Goal: Task Accomplishment & Management: Manage account settings

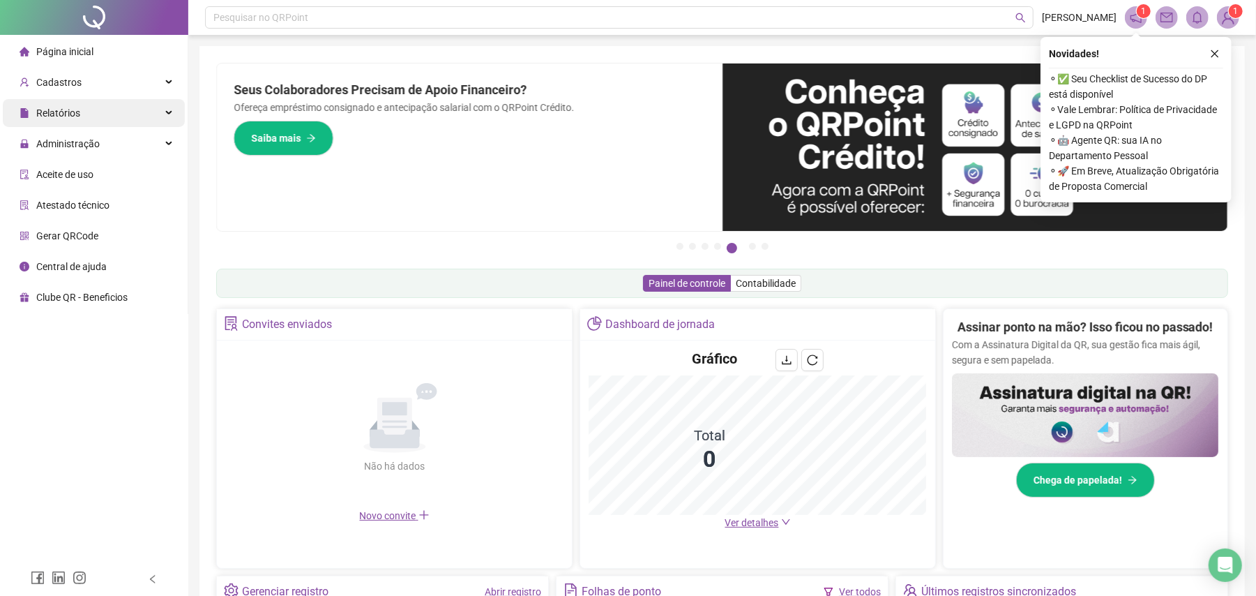
click at [75, 119] on span "Relatórios" at bounding box center [58, 112] width 44 height 11
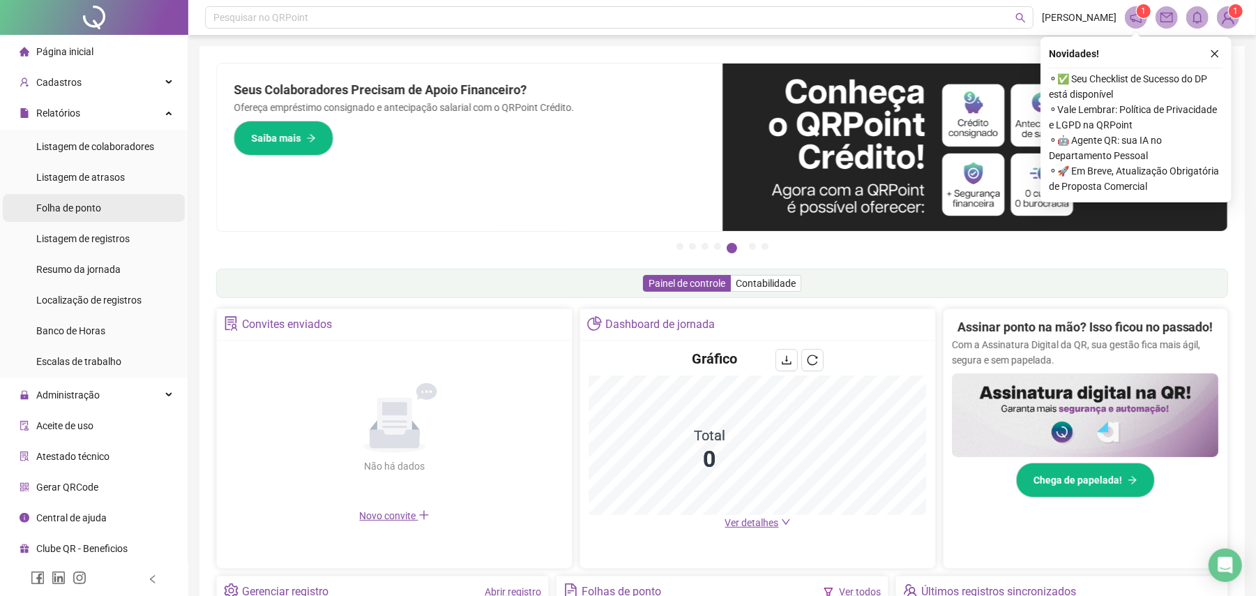
click at [90, 212] on span "Folha de ponto" at bounding box center [68, 207] width 65 height 11
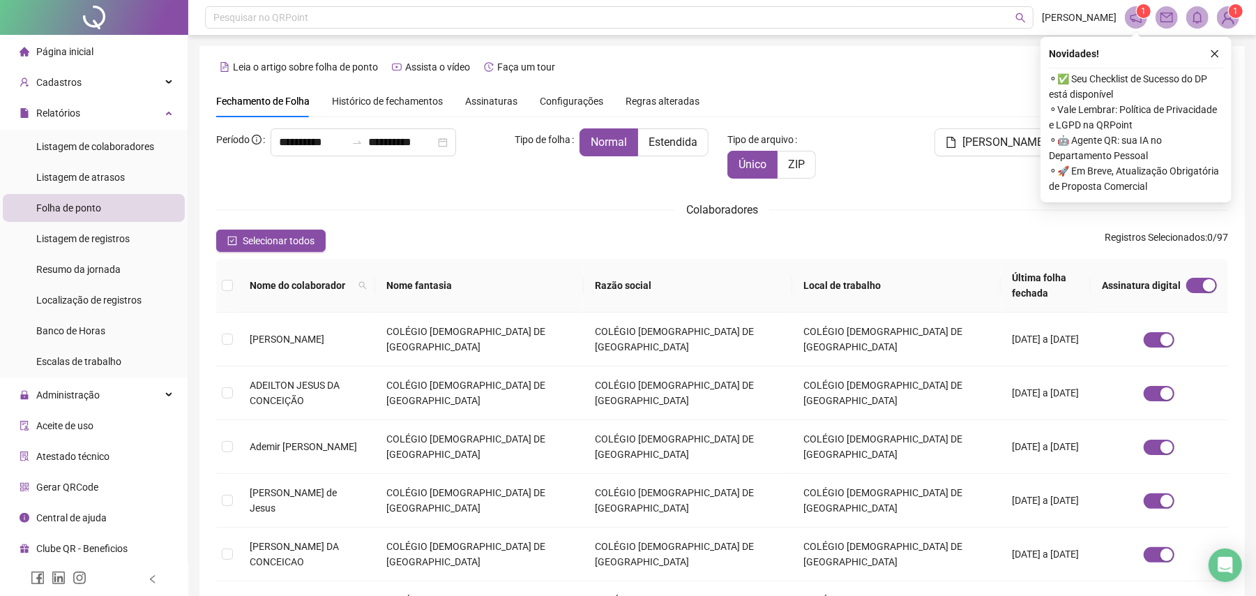
click at [364, 99] on span "Histórico de fechamentos" at bounding box center [387, 101] width 111 height 11
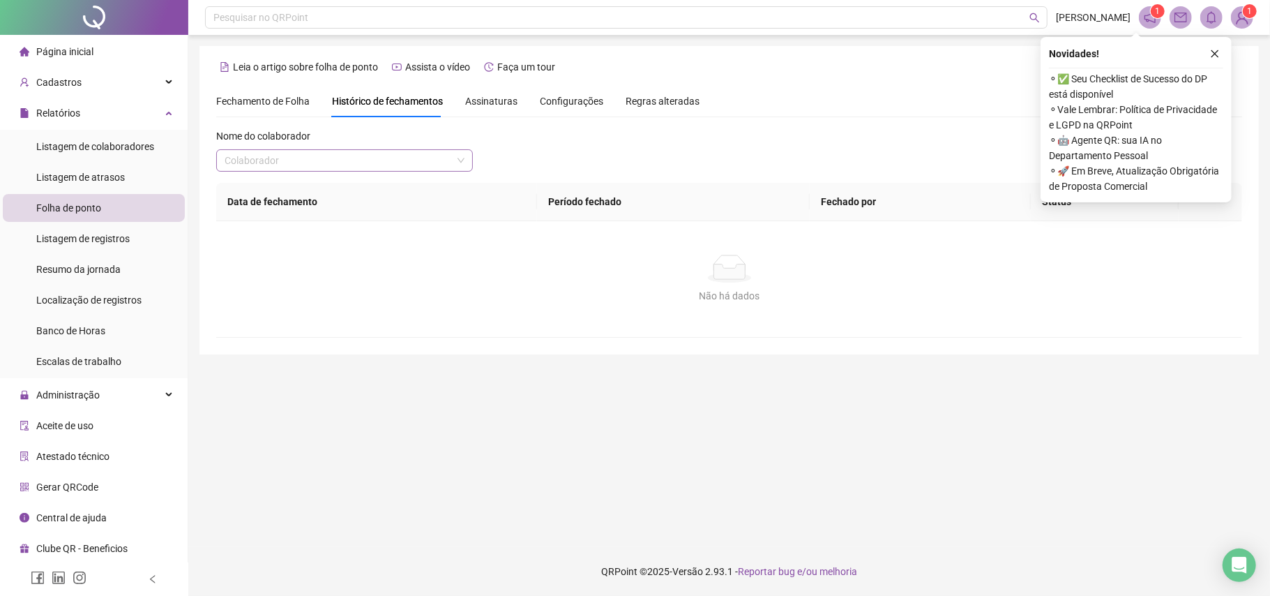
click at [308, 165] on input "search" at bounding box center [338, 160] width 227 height 21
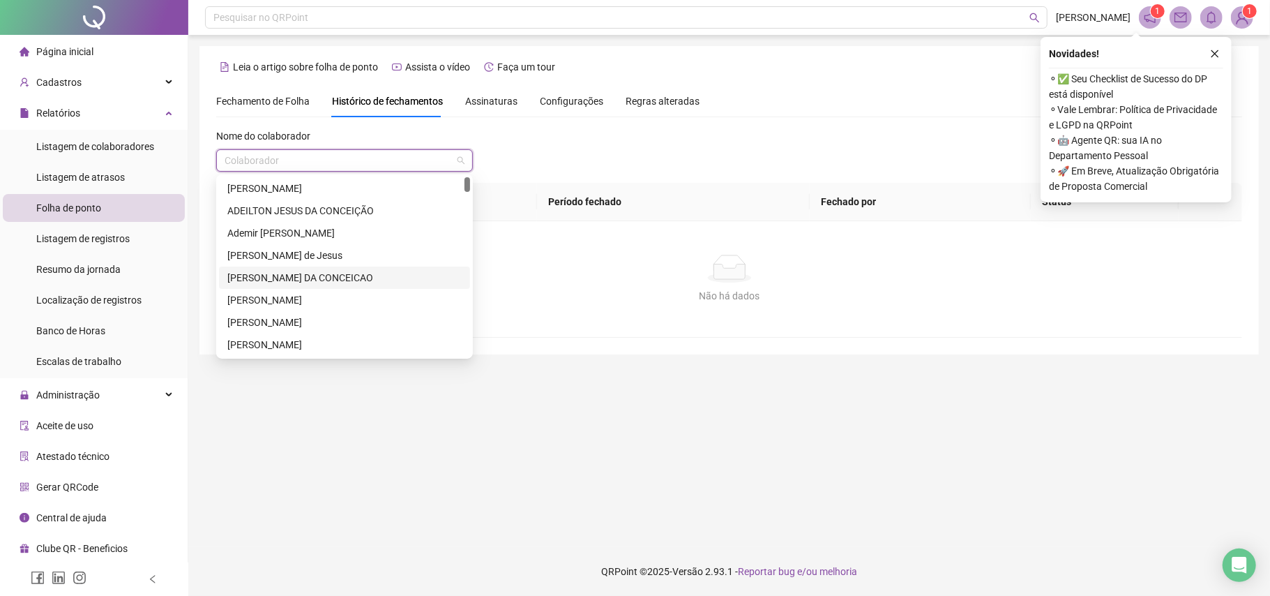
click at [290, 280] on div "[PERSON_NAME] DA CONCEICAO" at bounding box center [344, 277] width 234 height 15
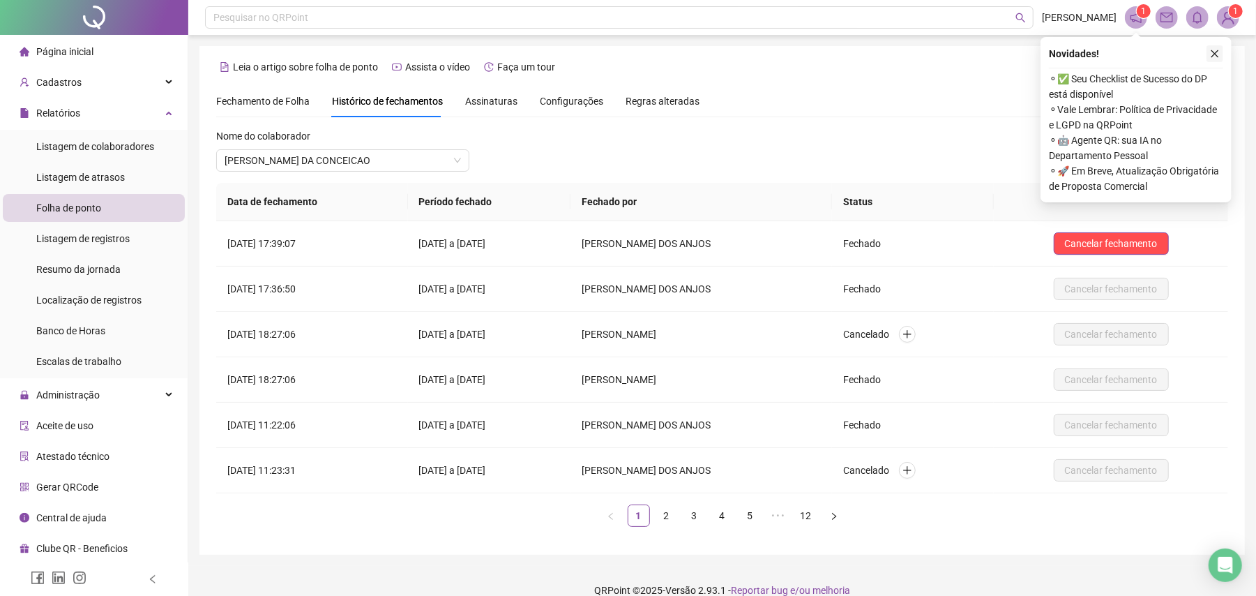
click at [1212, 49] on icon "close" at bounding box center [1215, 54] width 10 height 10
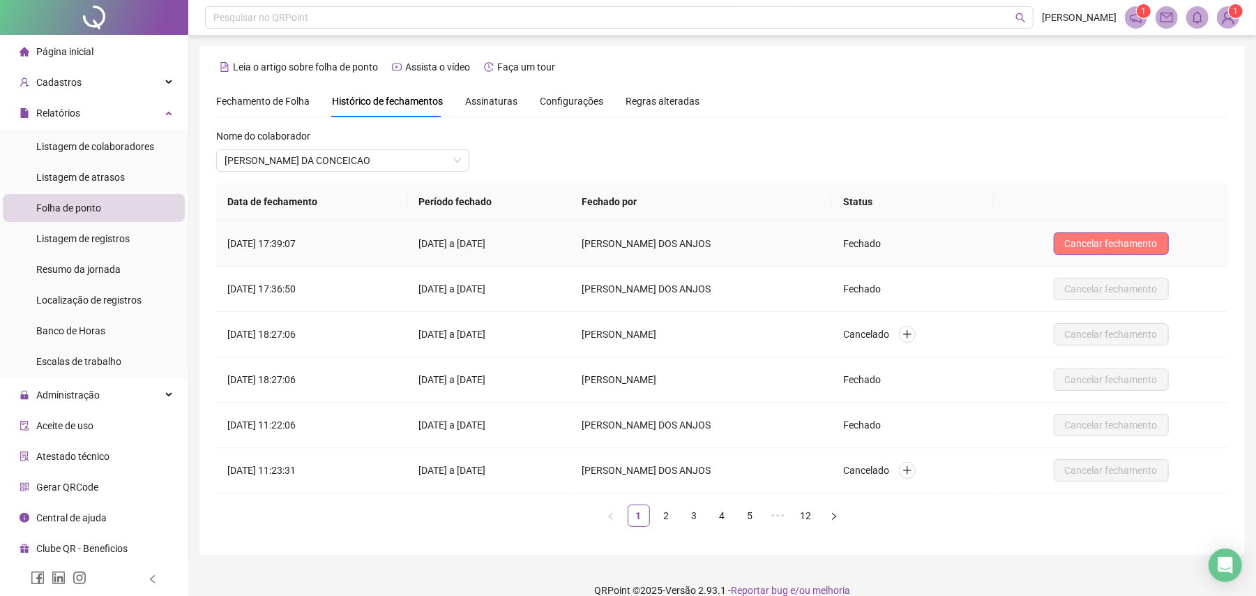
click at [1112, 243] on span "Cancelar fechamento" at bounding box center [1111, 243] width 93 height 15
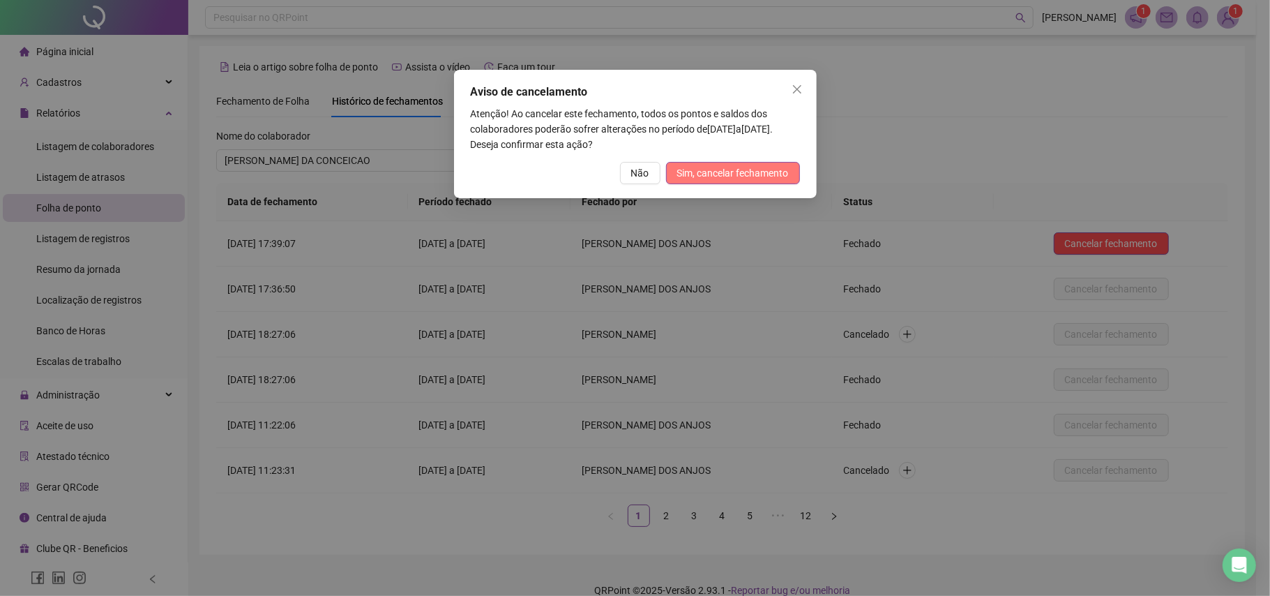
click at [748, 171] on span "Sim, cancelar fechamento" at bounding box center [733, 172] width 112 height 15
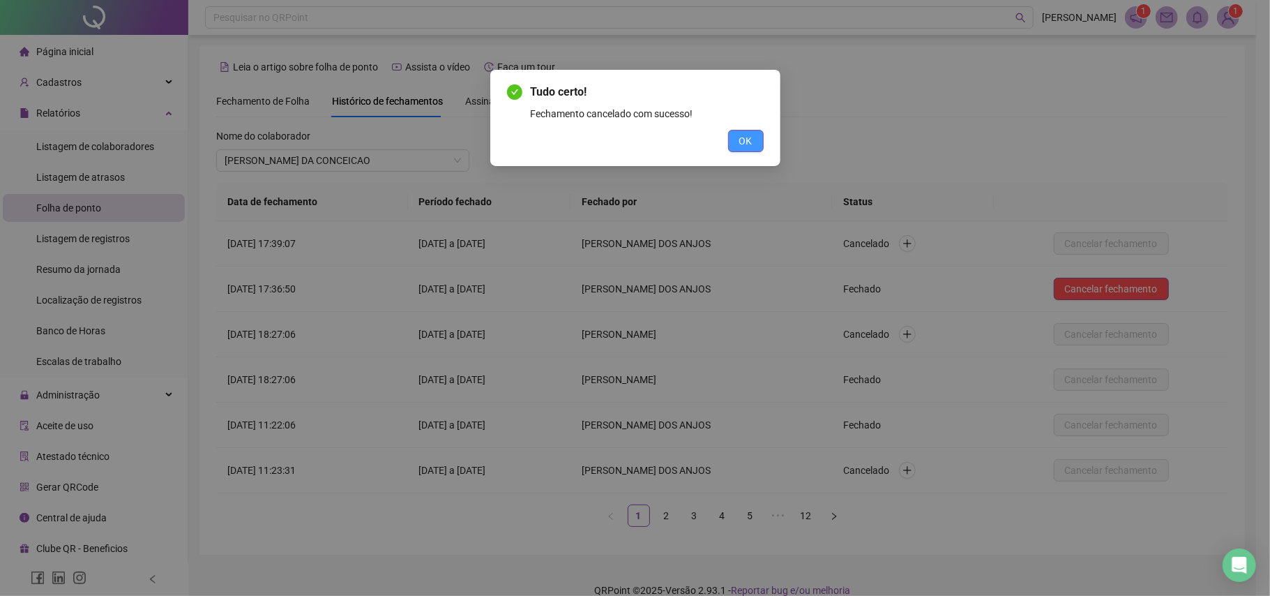
click at [750, 137] on span "OK" at bounding box center [745, 140] width 13 height 15
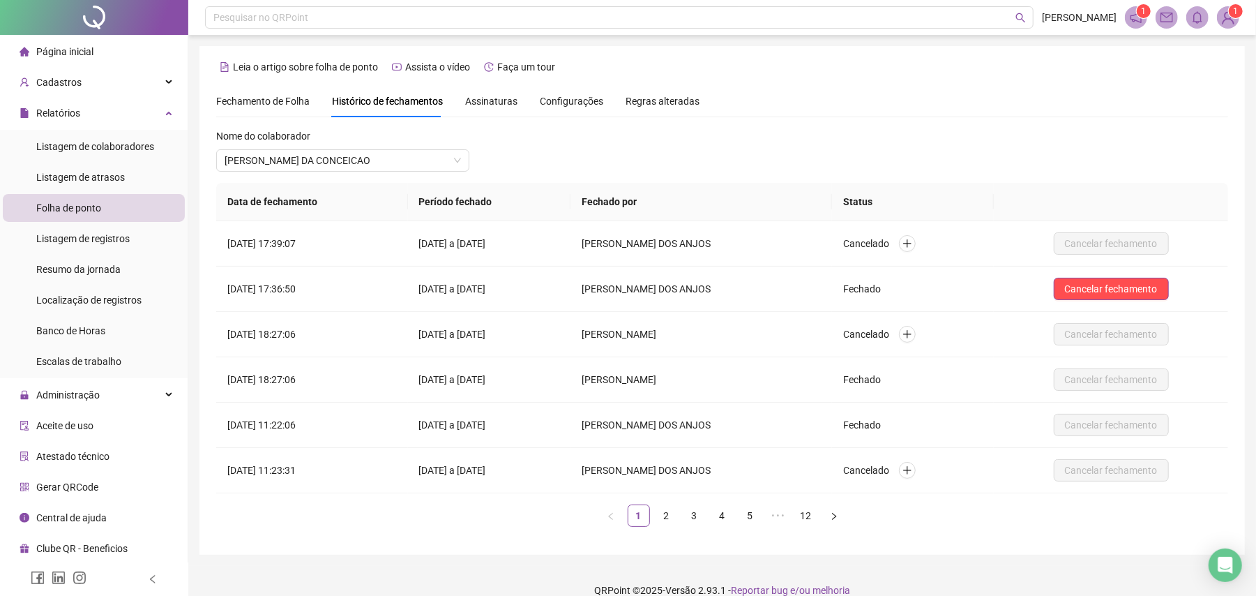
click at [261, 96] on span "Fechamento de Folha" at bounding box center [262, 101] width 93 height 11
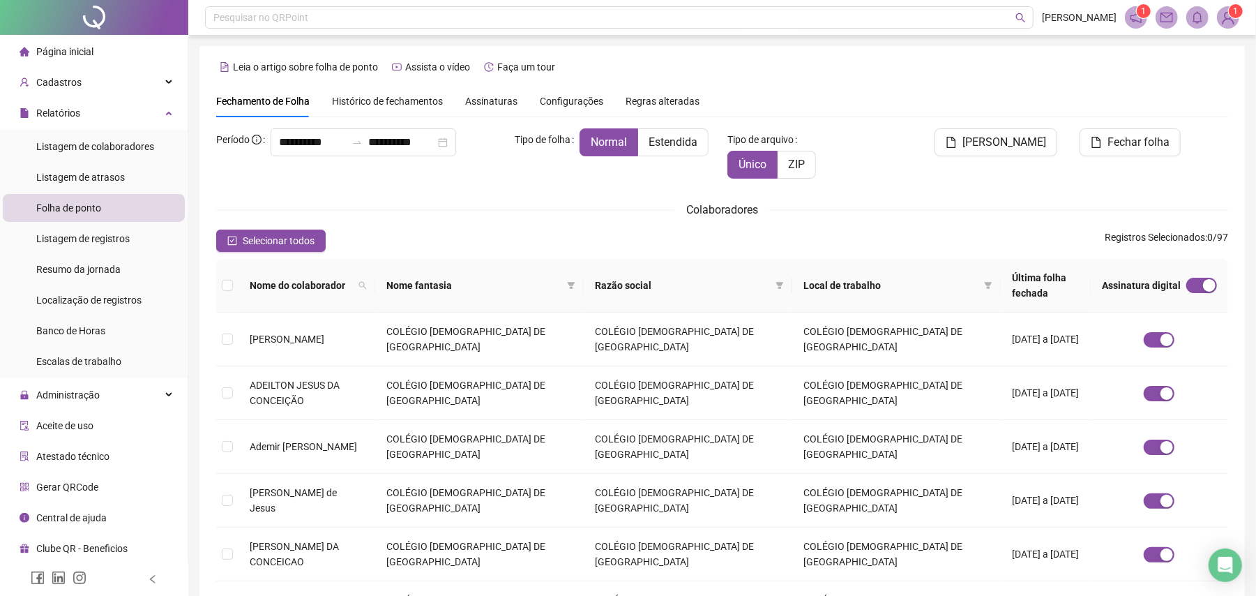
click at [385, 96] on span "Histórico de fechamentos" at bounding box center [387, 101] width 111 height 11
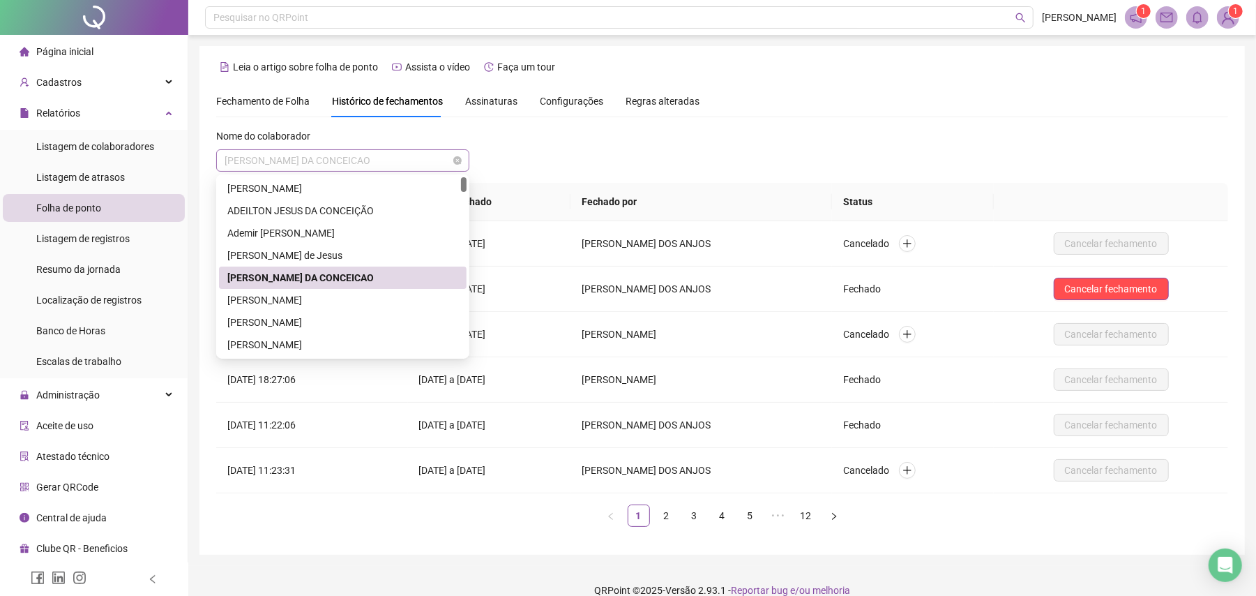
click at [358, 160] on span "[PERSON_NAME] DA CONCEICAO" at bounding box center [343, 160] width 236 height 21
click at [308, 319] on div "[PERSON_NAME]" at bounding box center [342, 322] width 231 height 15
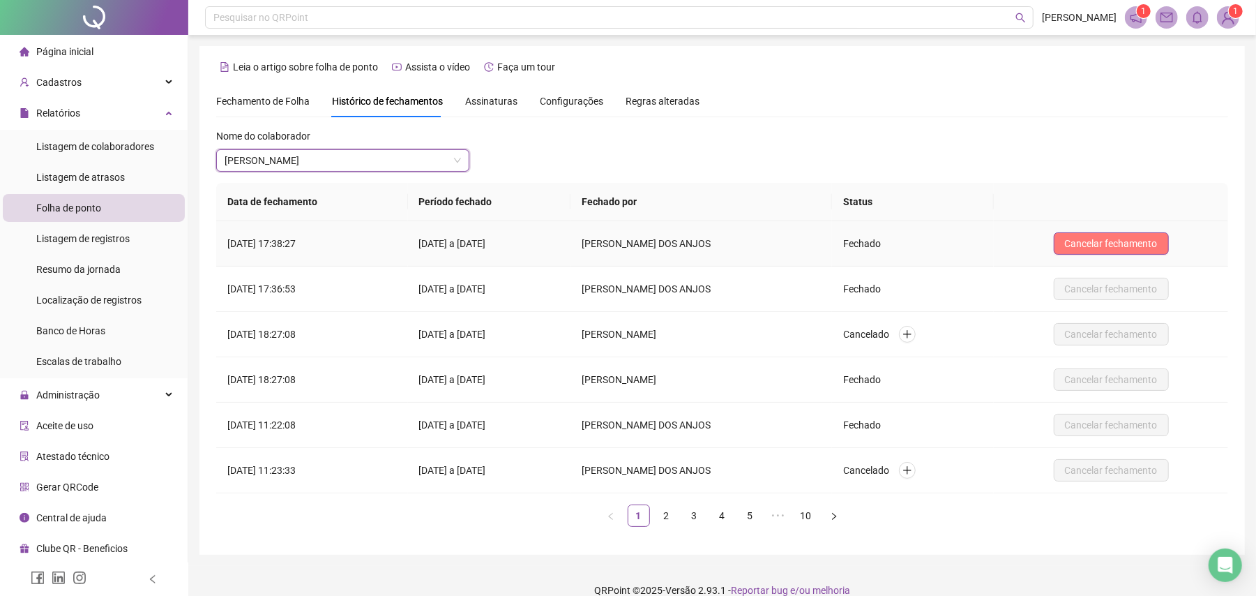
click at [1094, 246] on span "Cancelar fechamento" at bounding box center [1111, 243] width 93 height 15
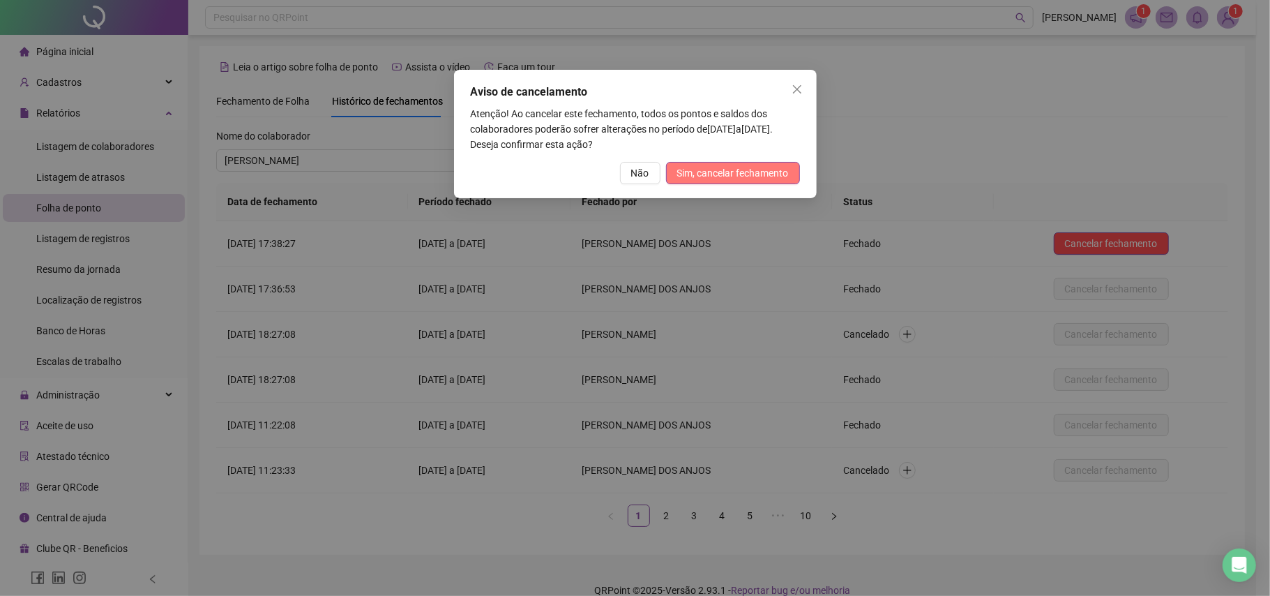
click at [731, 173] on span "Sim, cancelar fechamento" at bounding box center [733, 172] width 112 height 15
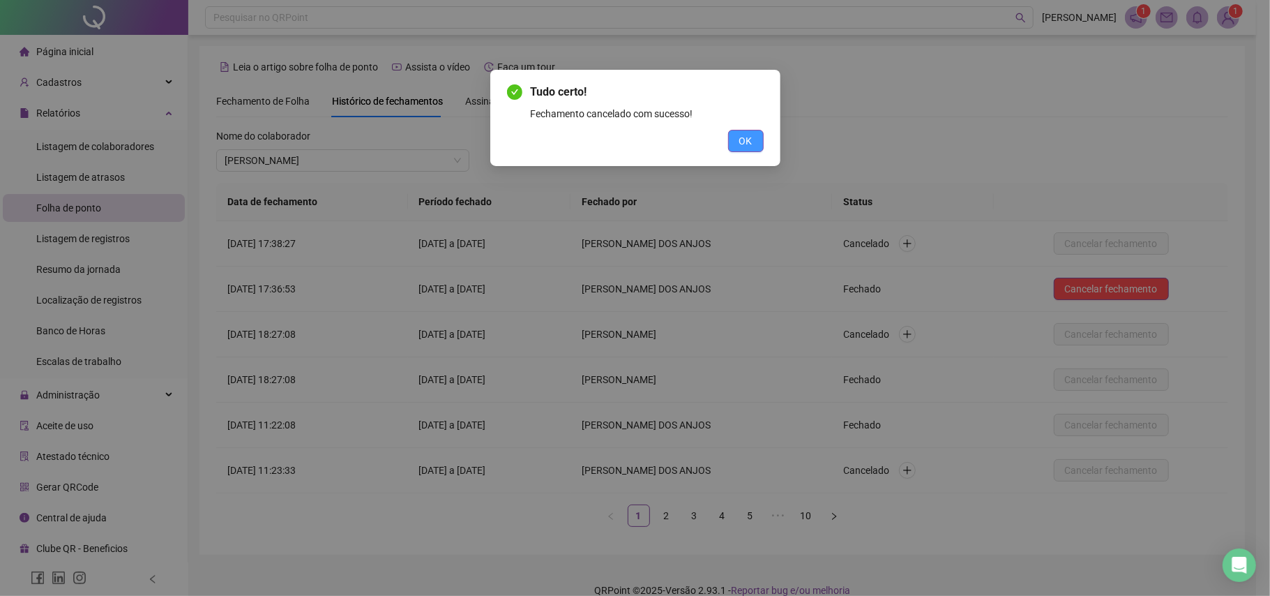
click at [735, 137] on button "OK" at bounding box center [746, 141] width 36 height 22
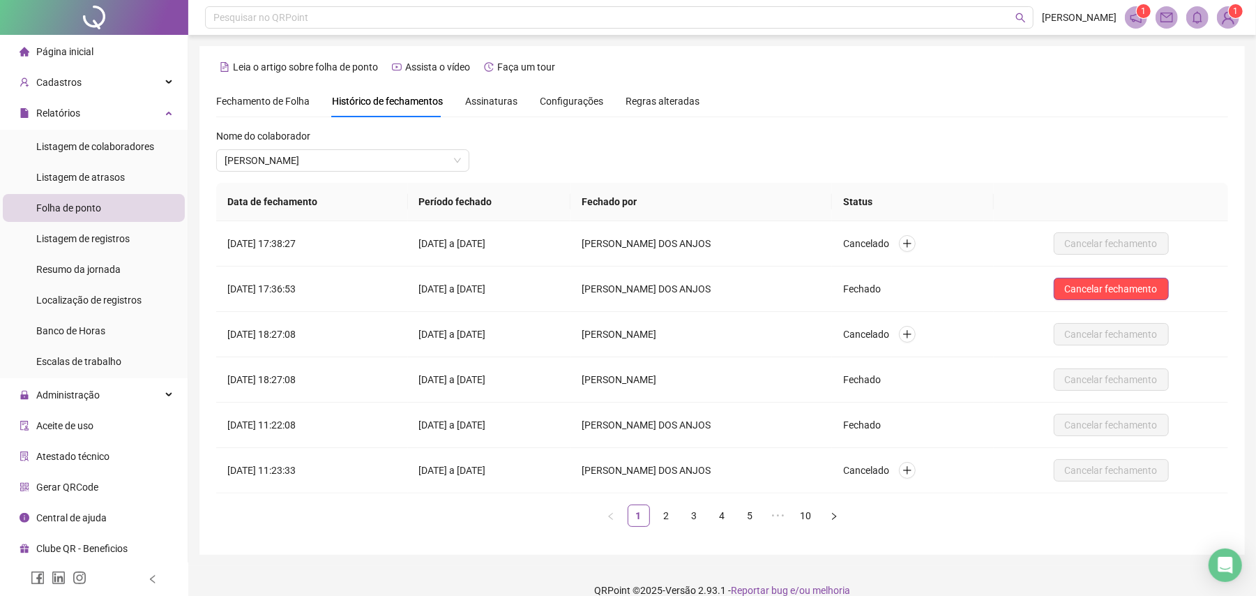
click at [285, 103] on span "Fechamento de Folha" at bounding box center [262, 101] width 93 height 11
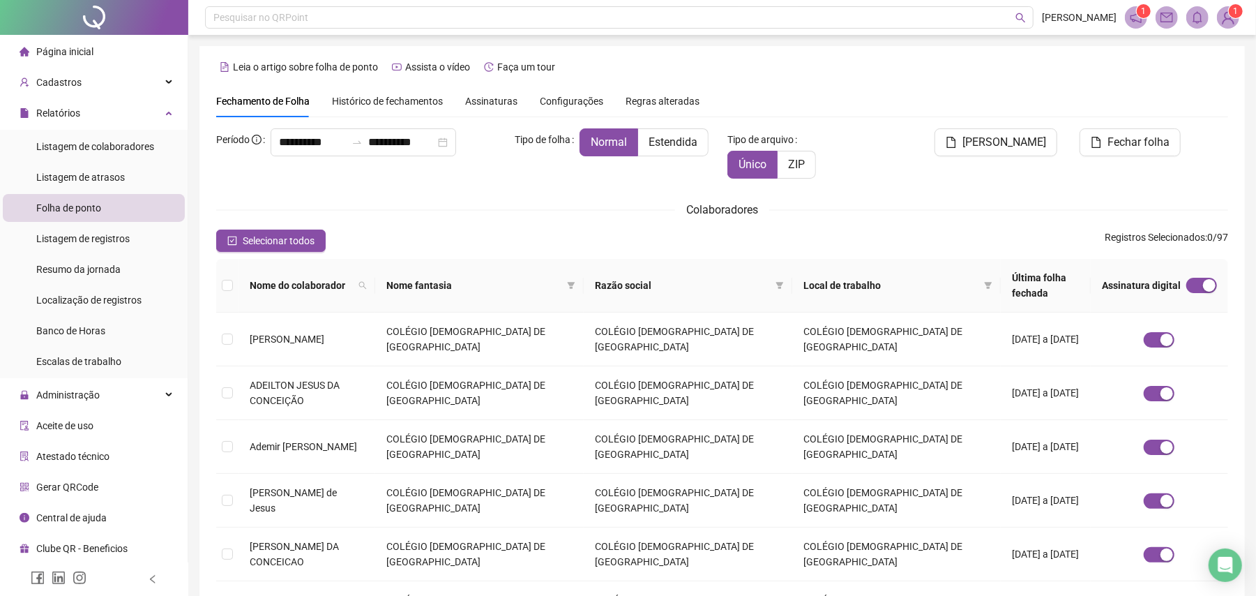
click at [350, 103] on span "Histórico de fechamentos" at bounding box center [387, 101] width 111 height 11
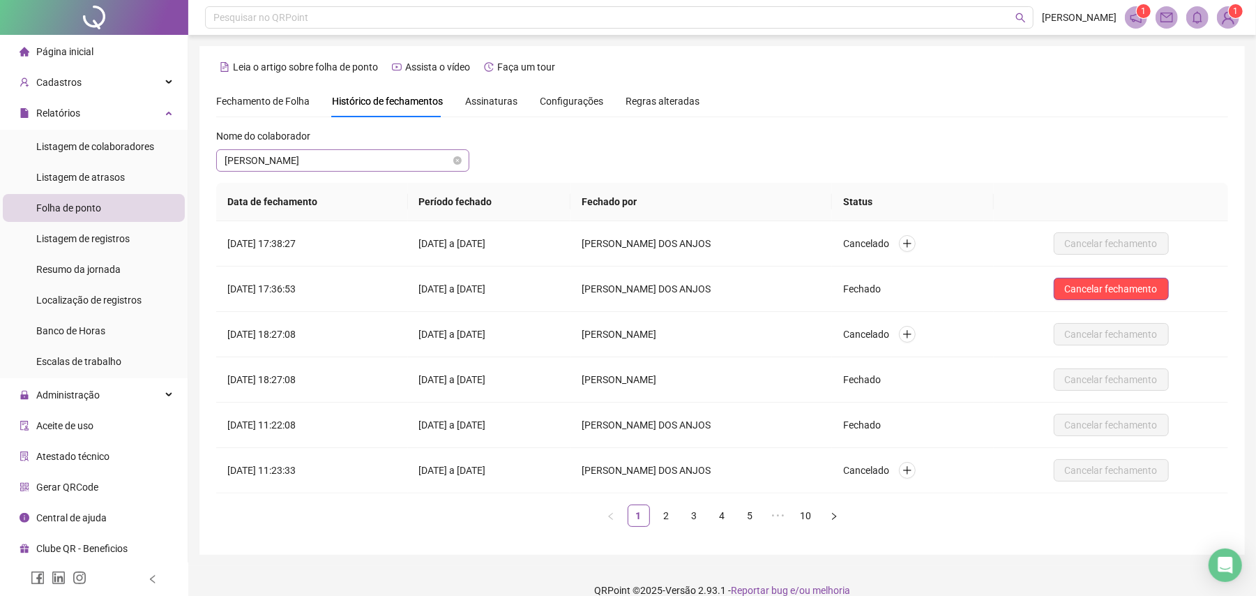
click at [354, 151] on span "[PERSON_NAME]" at bounding box center [343, 160] width 236 height 21
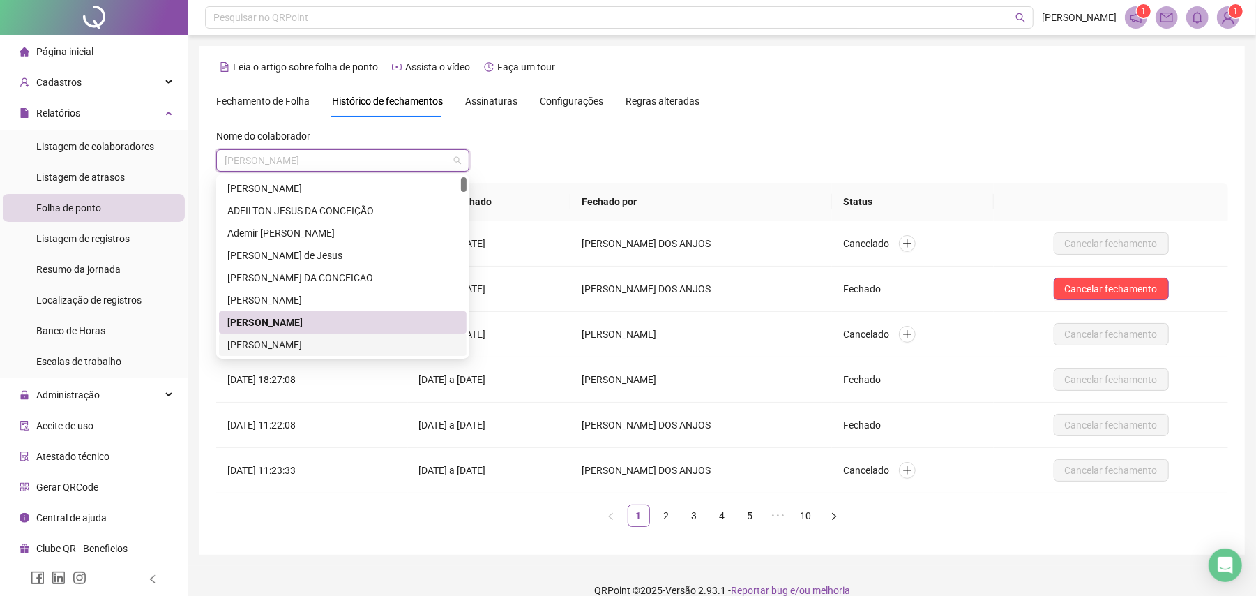
click at [310, 340] on div "[PERSON_NAME]" at bounding box center [342, 344] width 231 height 15
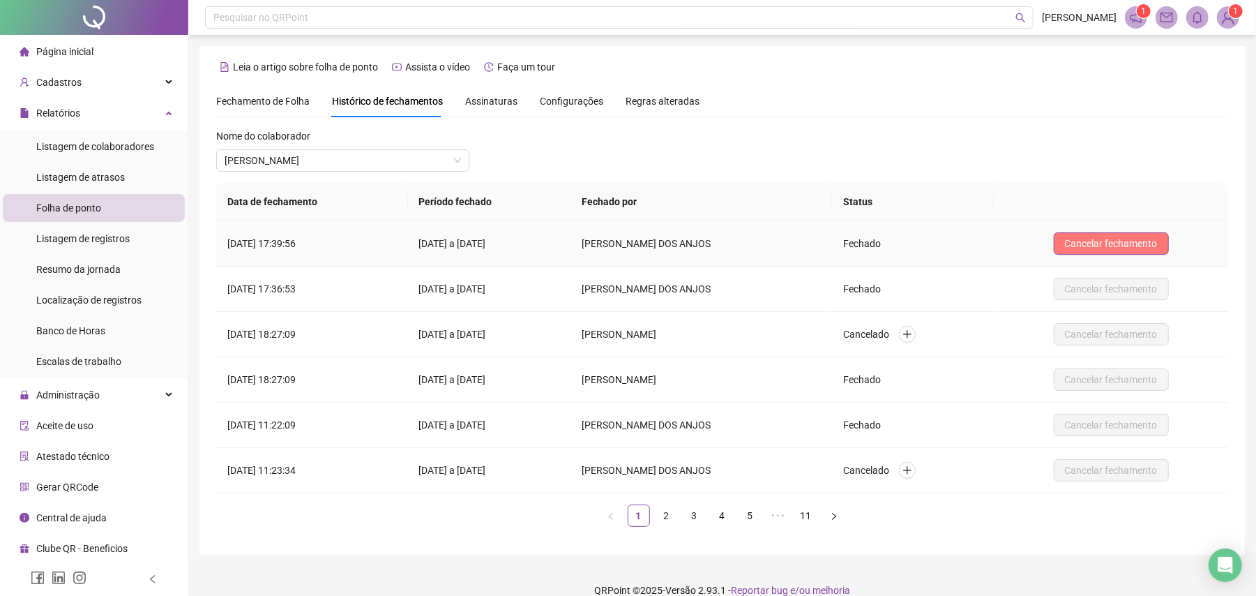
click at [1100, 246] on span "Cancelar fechamento" at bounding box center [1111, 243] width 93 height 15
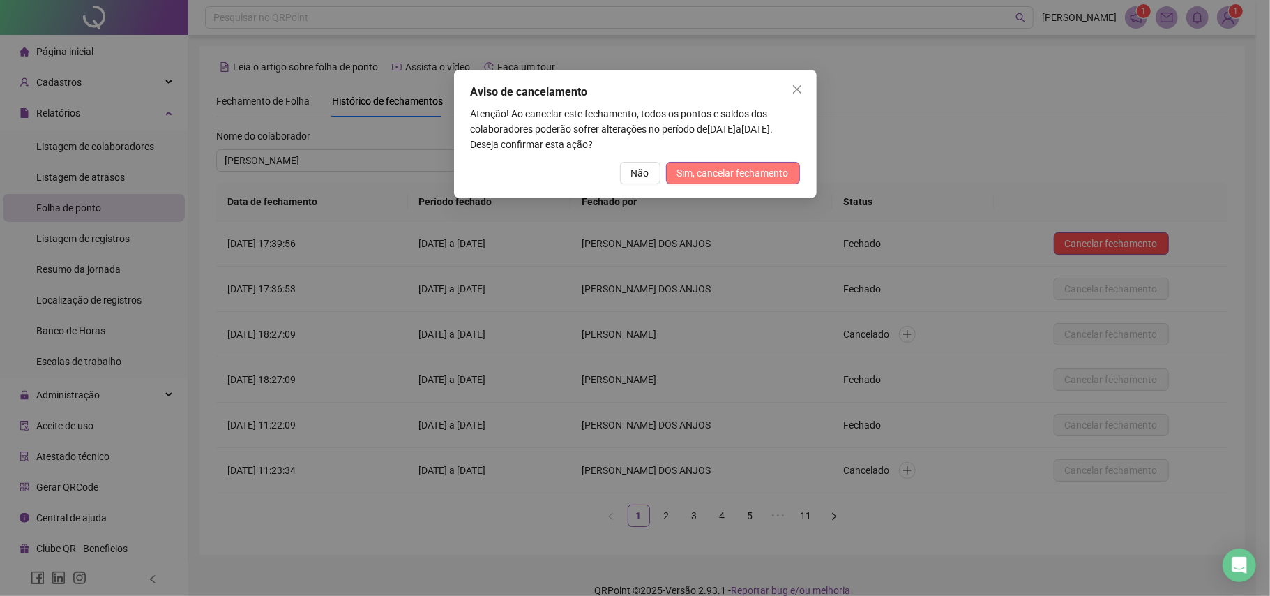
click at [735, 176] on span "Sim, cancelar fechamento" at bounding box center [733, 172] width 112 height 15
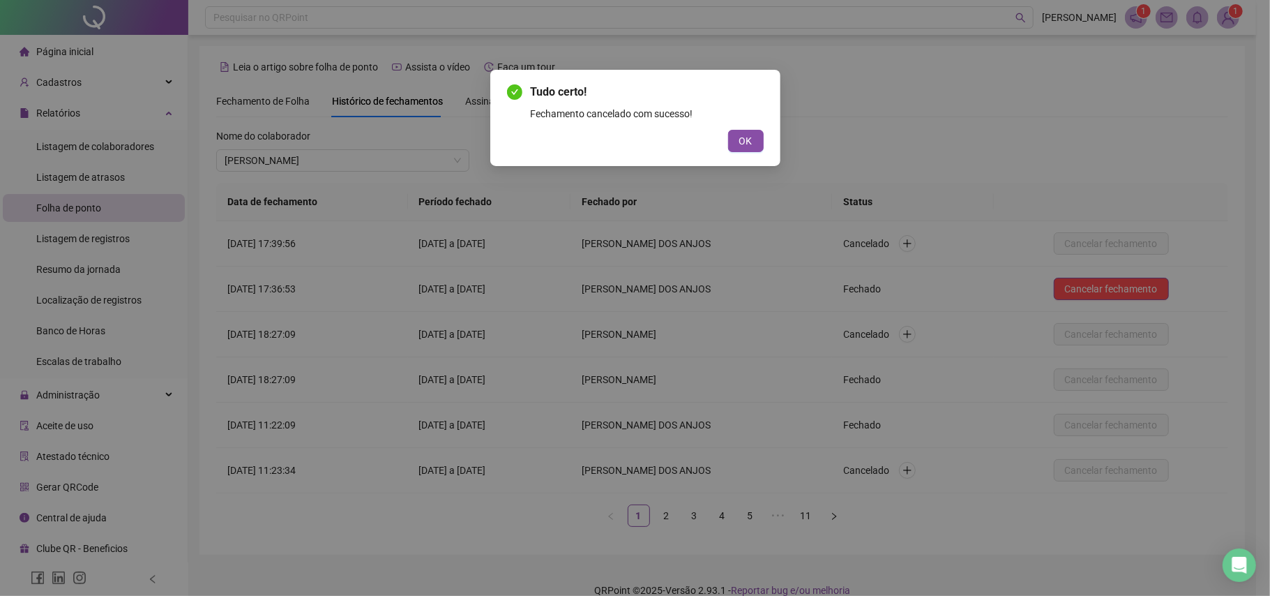
click at [371, 158] on div "Tudo certo! Fechamento cancelado com sucesso! OK" at bounding box center [635, 298] width 1270 height 596
click at [779, 140] on div "Tudo certo! Fechamento cancelado com sucesso! OK" at bounding box center [635, 298] width 1270 height 596
drag, startPoint x: 764, startPoint y: 143, endPoint x: 754, endPoint y: 144, distance: 10.5
click at [760, 143] on div "Tudo certo! Fechamento cancelado com sucesso! OK" at bounding box center [635, 118] width 290 height 96
click at [754, 144] on button "OK" at bounding box center [746, 141] width 36 height 22
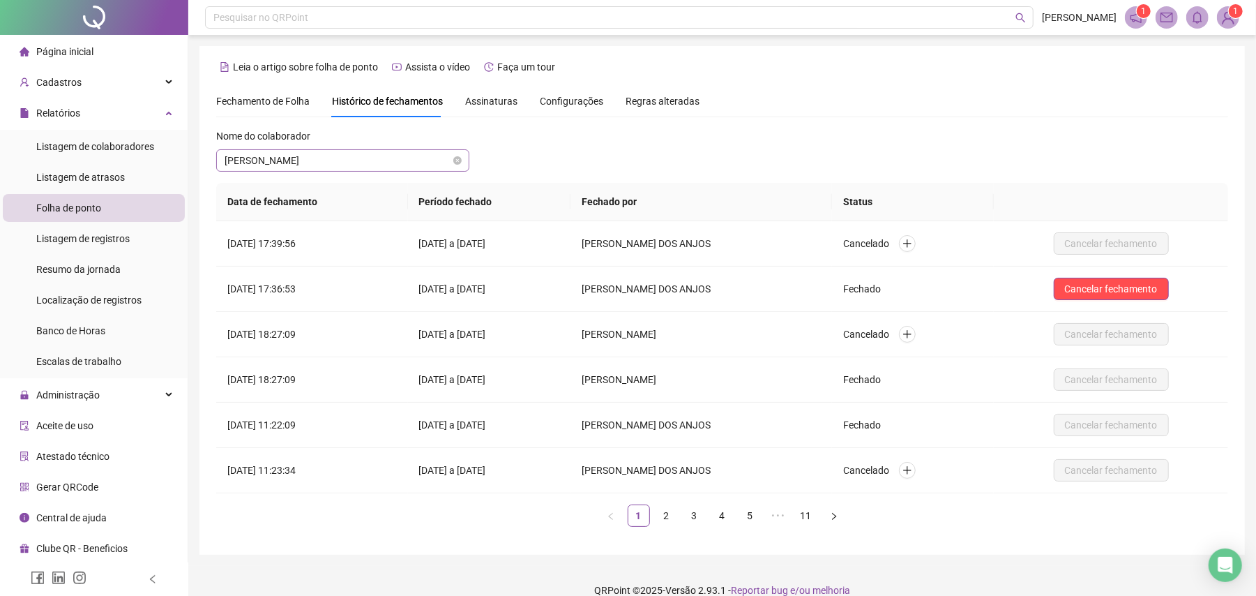
click at [402, 157] on span "[PERSON_NAME]" at bounding box center [343, 160] width 236 height 21
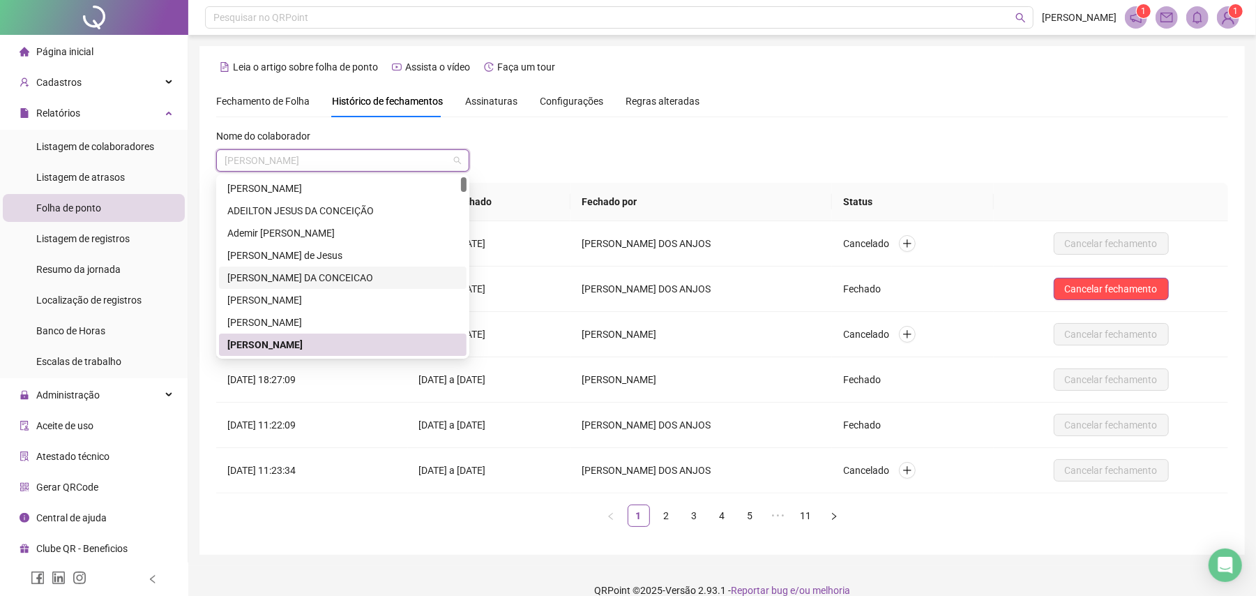
scroll to position [93, 0]
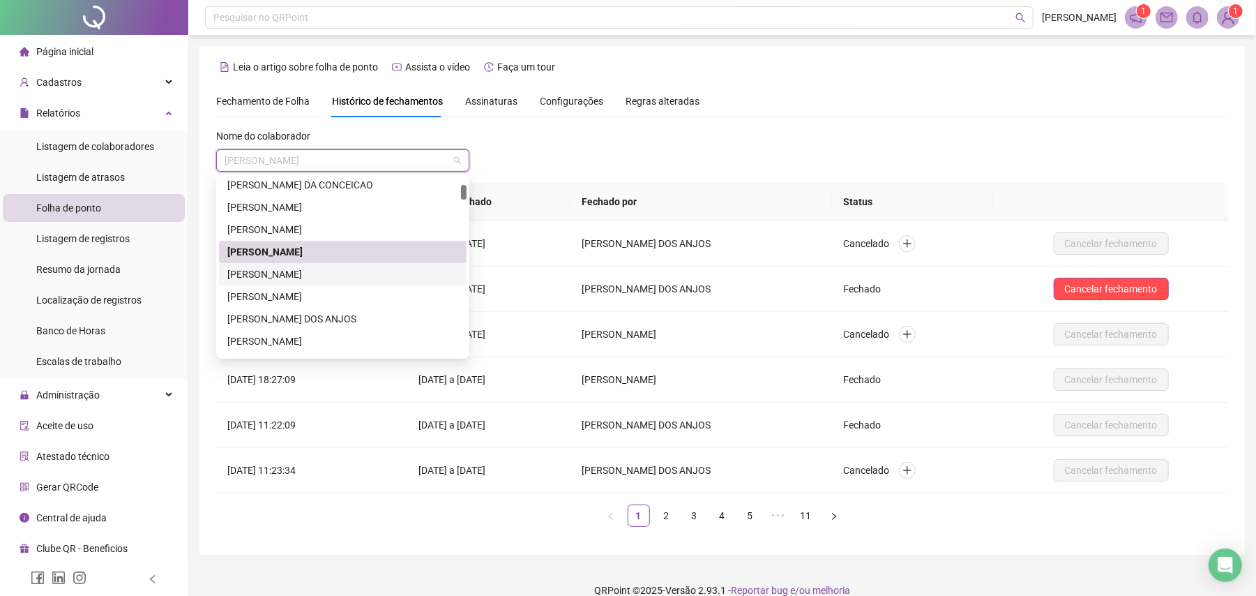
click at [303, 277] on div "[PERSON_NAME]" at bounding box center [342, 273] width 231 height 15
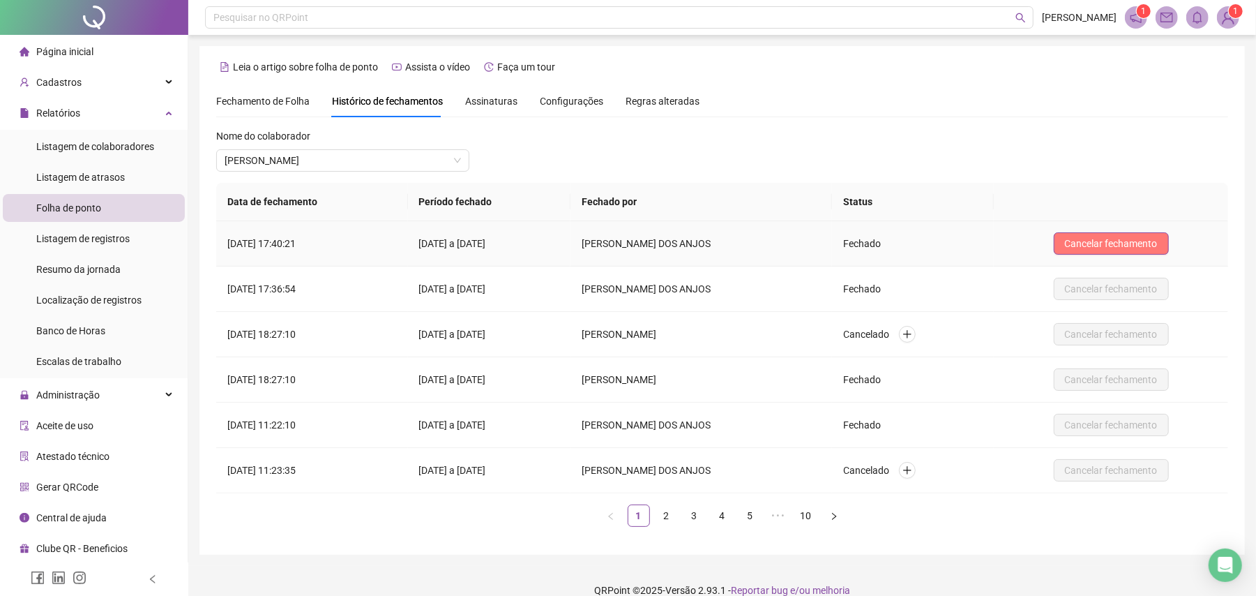
click at [1103, 241] on span "Cancelar fechamento" at bounding box center [1111, 243] width 93 height 15
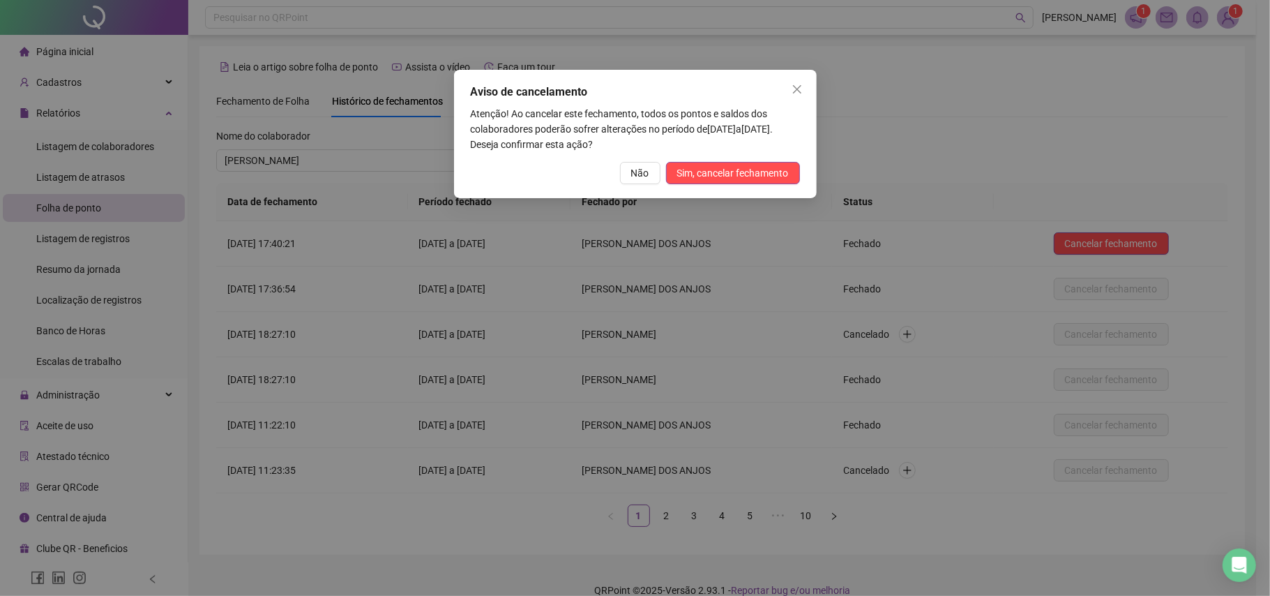
click at [776, 185] on div "Aviso de cancelamento Atenção! Ao cancelar este fechamento, todos os pontos e s…" at bounding box center [635, 134] width 363 height 128
click at [779, 179] on span "Sim, cancelar fechamento" at bounding box center [733, 172] width 112 height 15
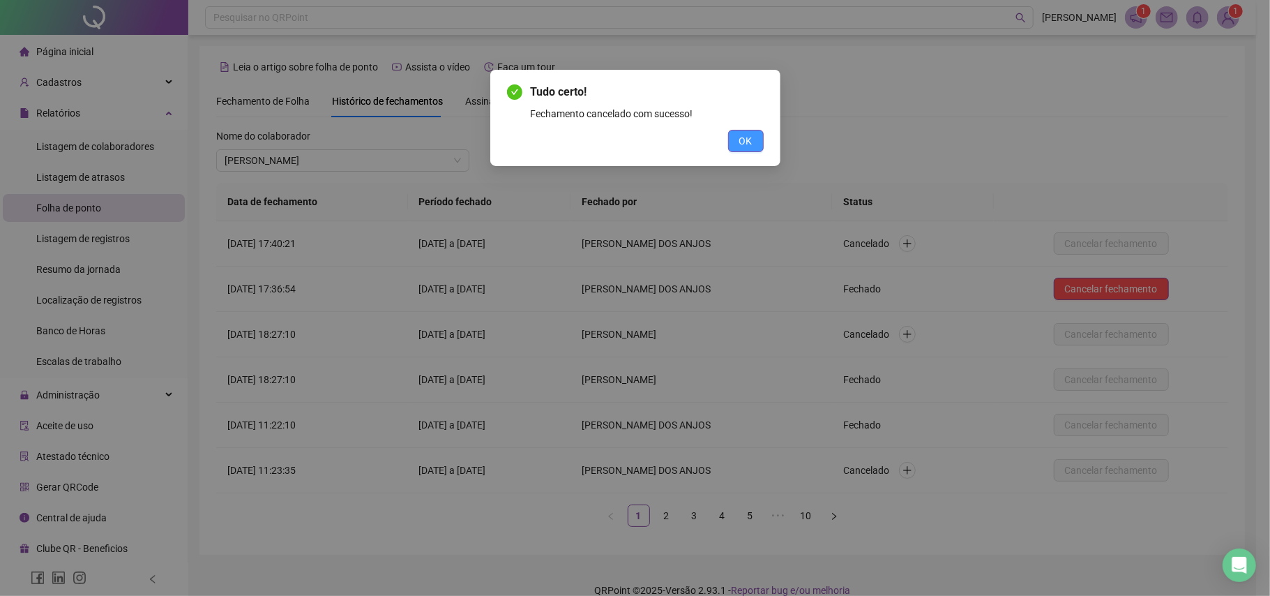
click at [734, 139] on button "OK" at bounding box center [746, 141] width 36 height 22
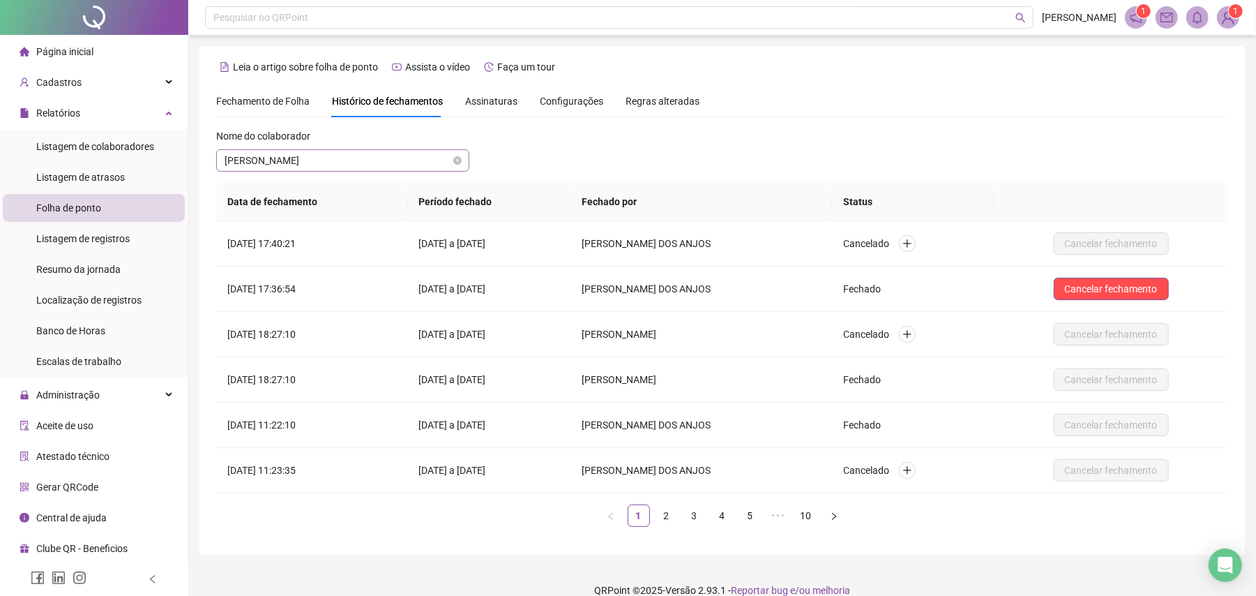
click at [420, 158] on span "[PERSON_NAME]" at bounding box center [343, 160] width 236 height 21
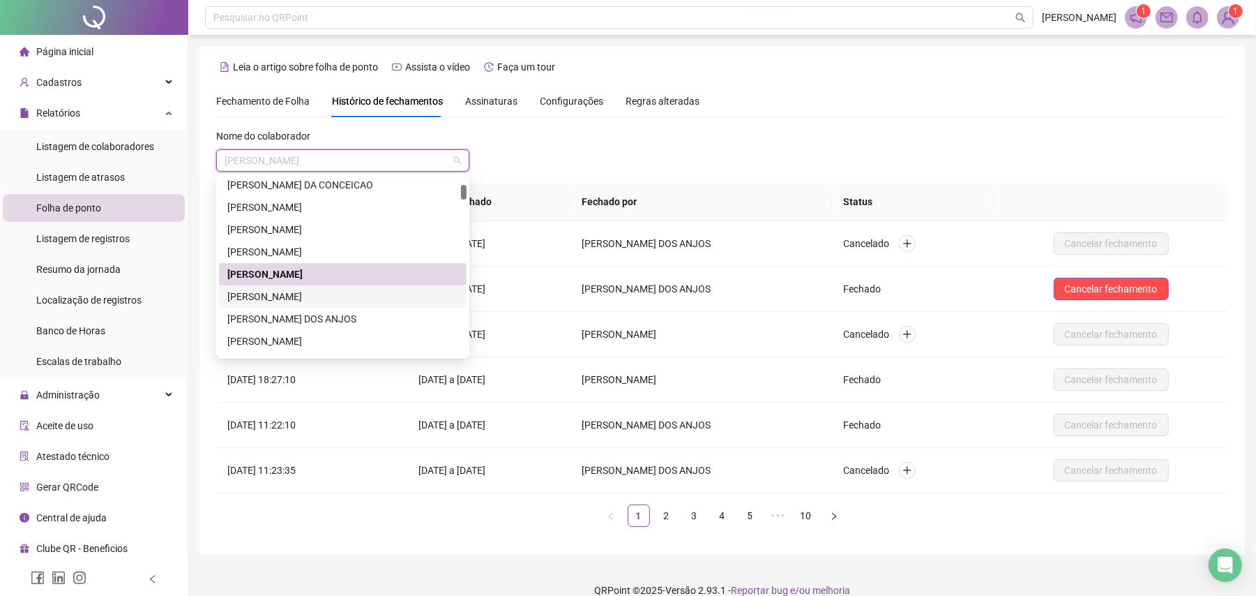
click at [299, 289] on div "[PERSON_NAME]" at bounding box center [342, 296] width 231 height 15
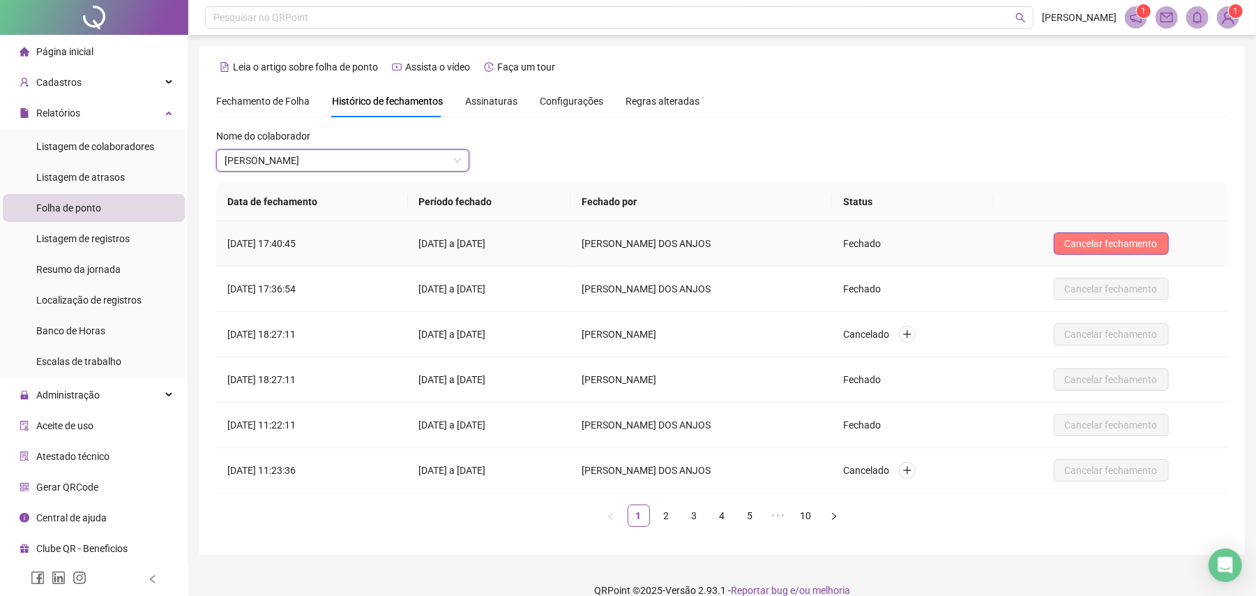
click at [1095, 241] on span "Cancelar fechamento" at bounding box center [1111, 243] width 93 height 15
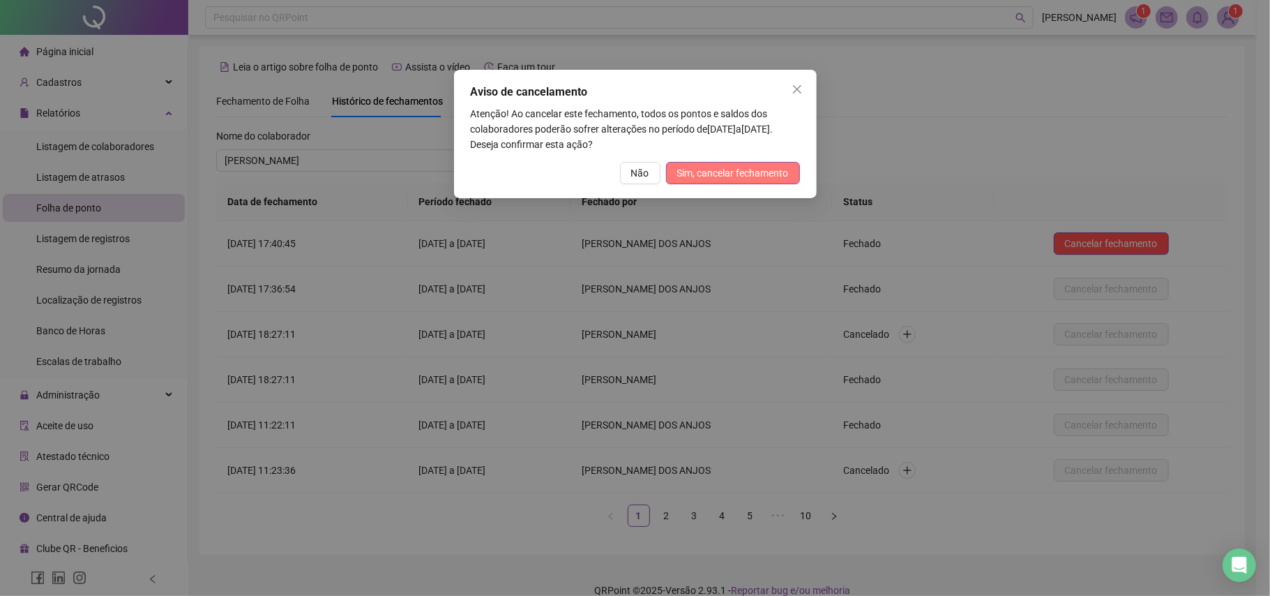
click at [735, 179] on span "Sim, cancelar fechamento" at bounding box center [733, 172] width 112 height 15
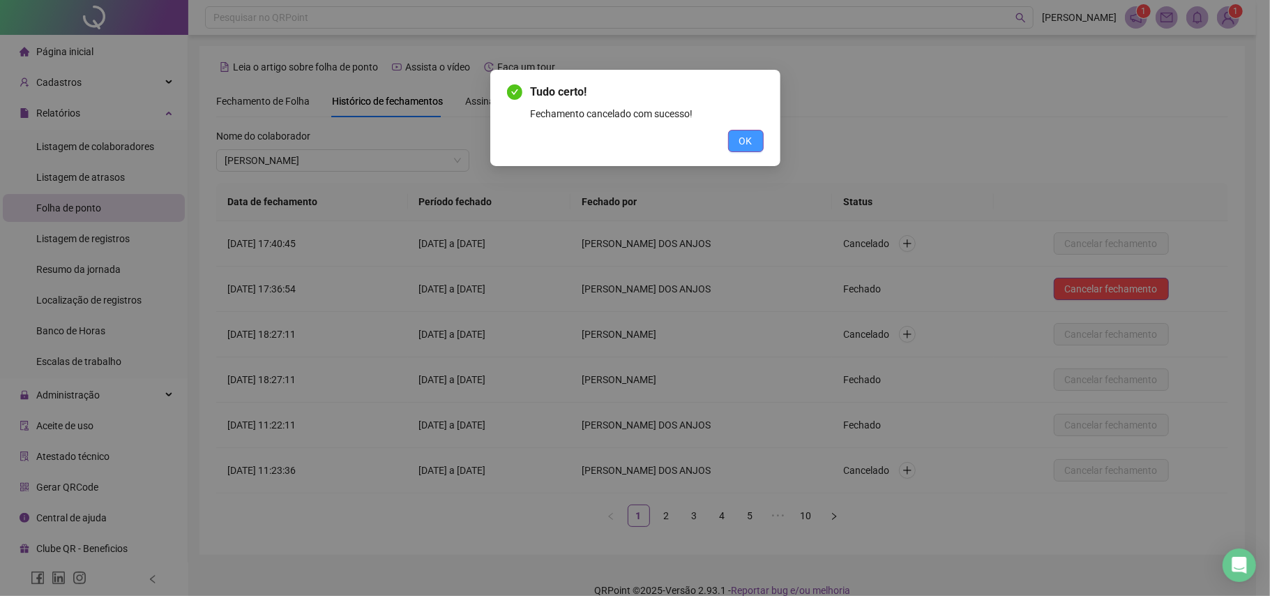
click at [739, 141] on span "OK" at bounding box center [745, 140] width 13 height 15
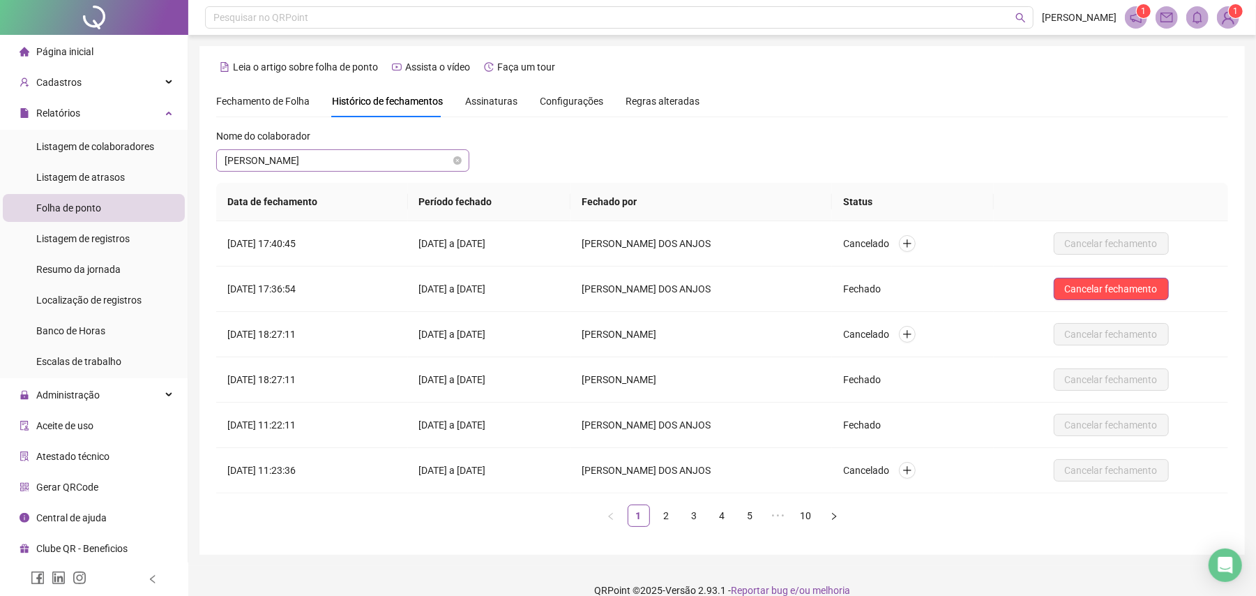
click at [402, 162] on span "[PERSON_NAME]" at bounding box center [343, 160] width 236 height 21
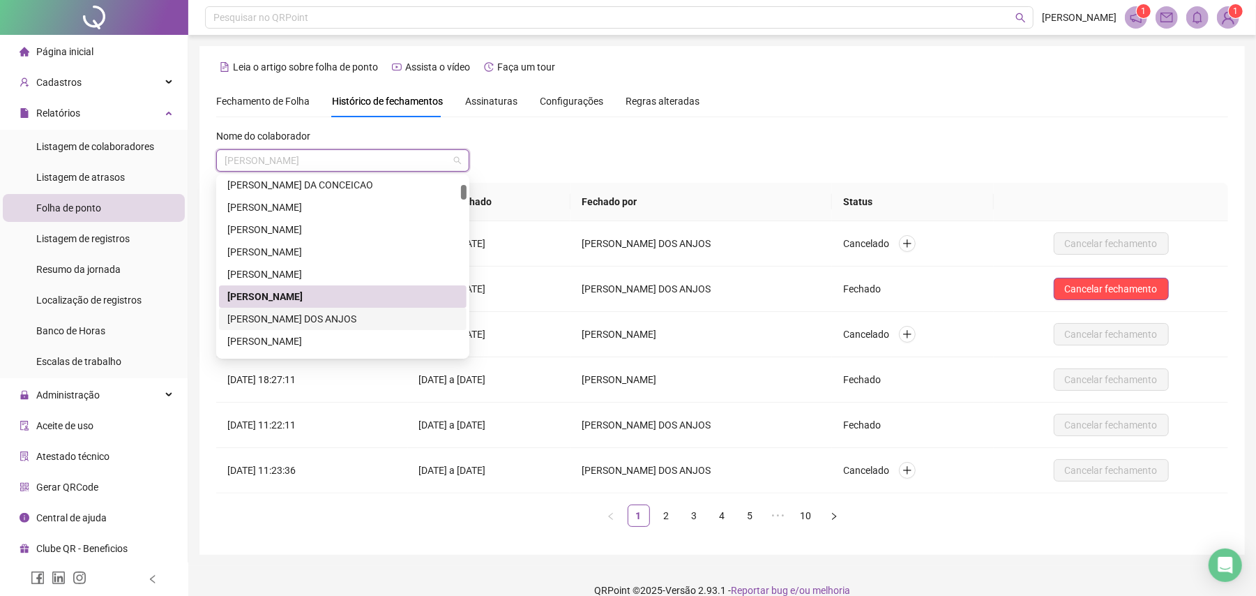
click at [316, 308] on div "[PERSON_NAME] DOS ANJOS" at bounding box center [343, 319] width 248 height 22
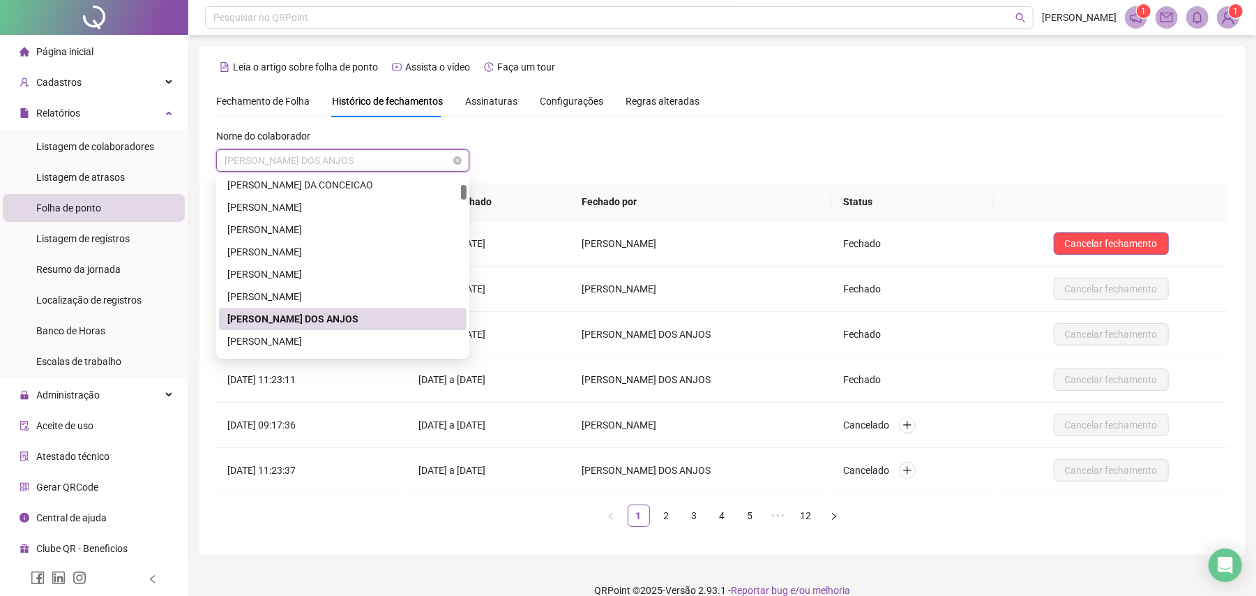
click at [378, 163] on span "[PERSON_NAME] DOS ANJOS" at bounding box center [343, 160] width 236 height 21
click at [322, 341] on div "[PERSON_NAME]" at bounding box center [342, 340] width 231 height 15
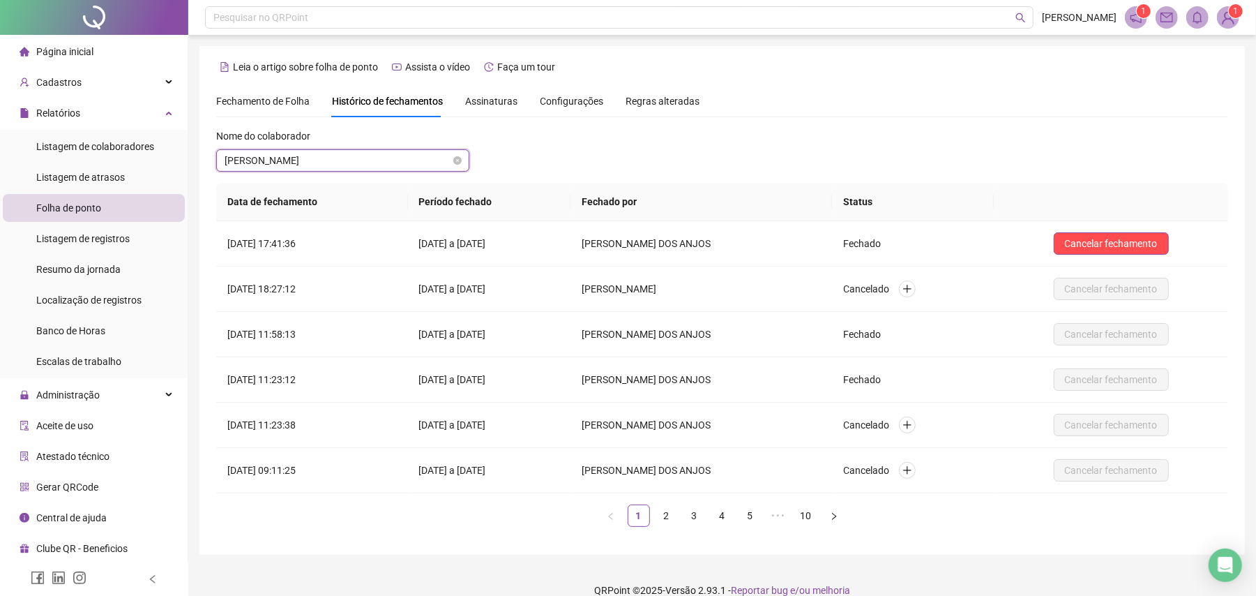
click at [406, 169] on span "[PERSON_NAME]" at bounding box center [343, 160] width 236 height 21
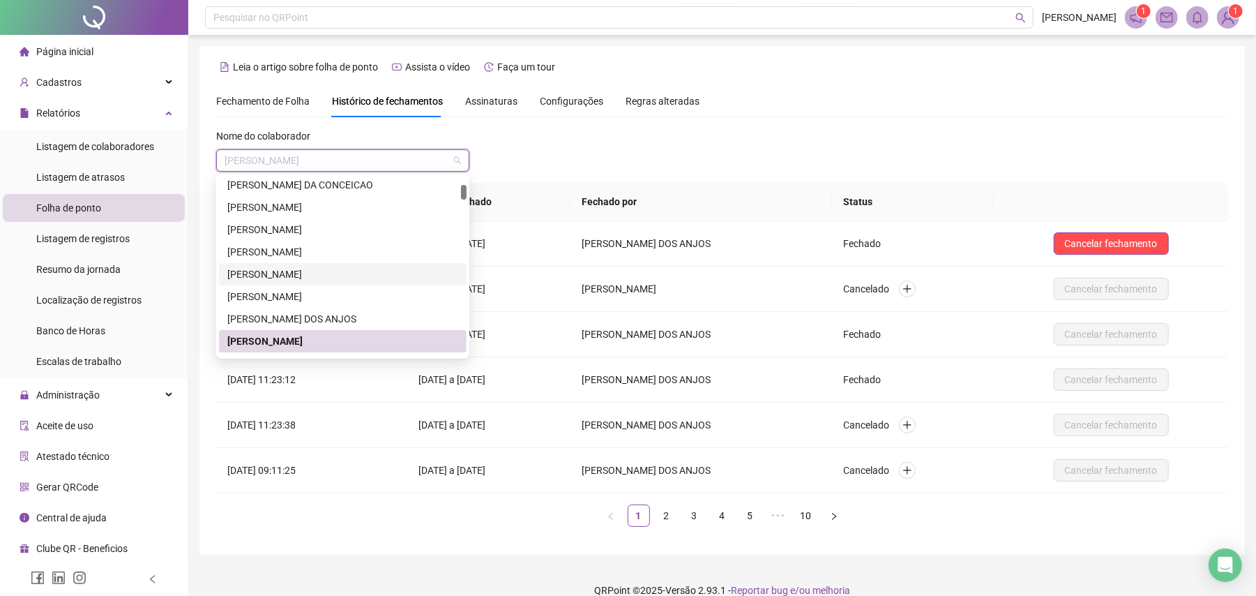
scroll to position [186, 0]
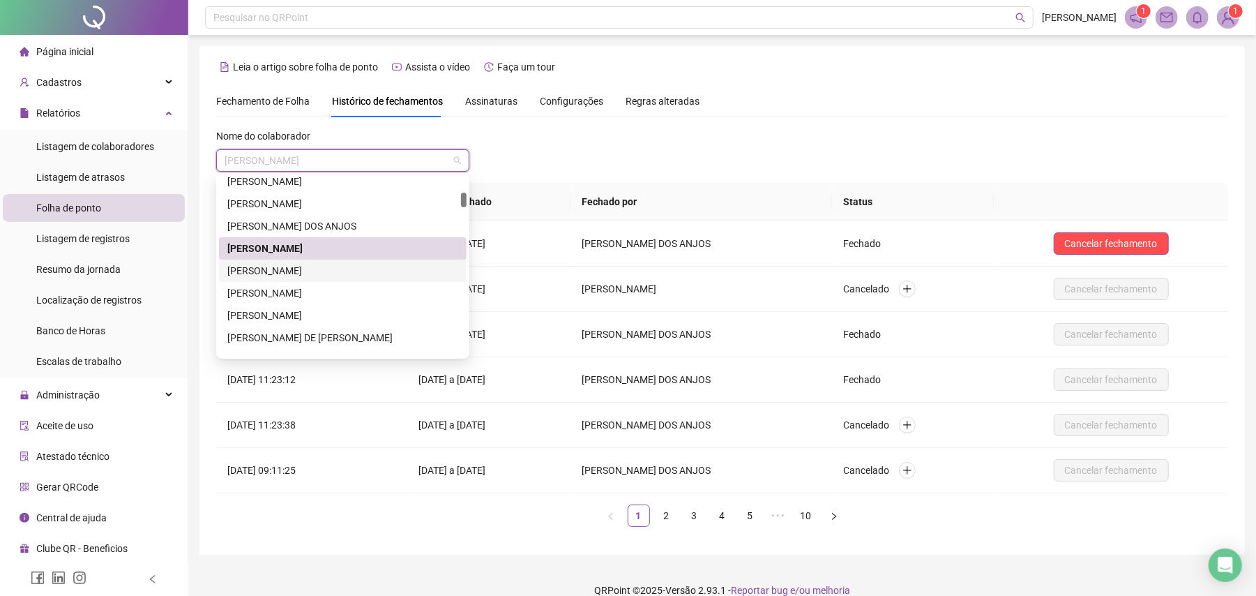
click at [311, 271] on div "[PERSON_NAME]" at bounding box center [342, 270] width 231 height 15
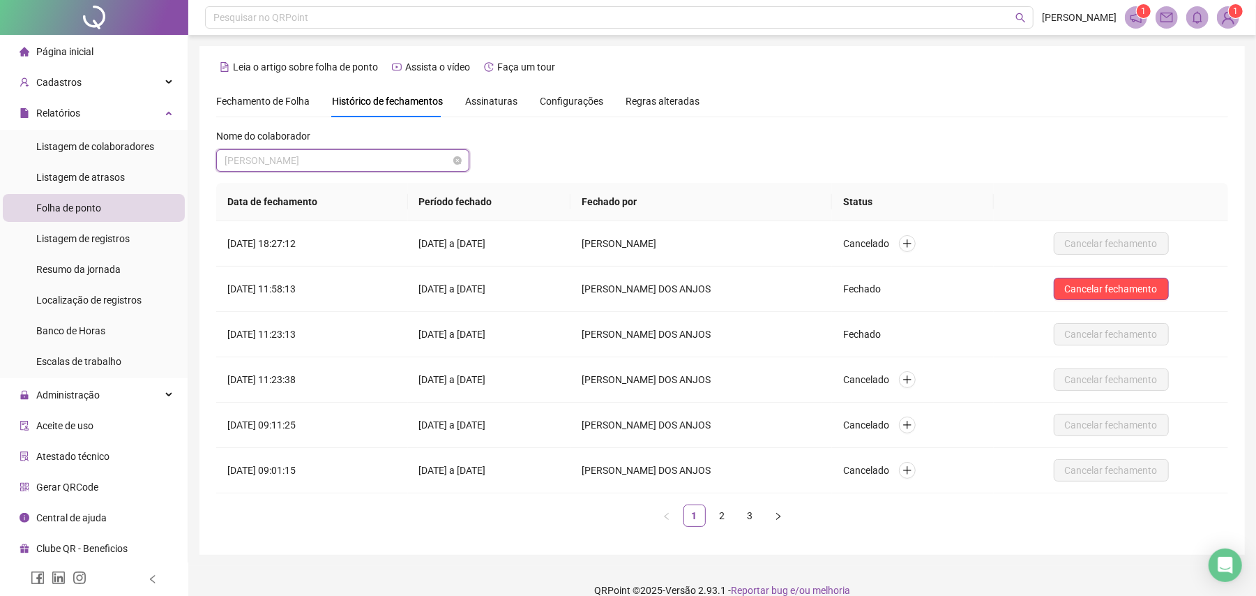
click at [414, 163] on span "[PERSON_NAME]" at bounding box center [343, 160] width 236 height 21
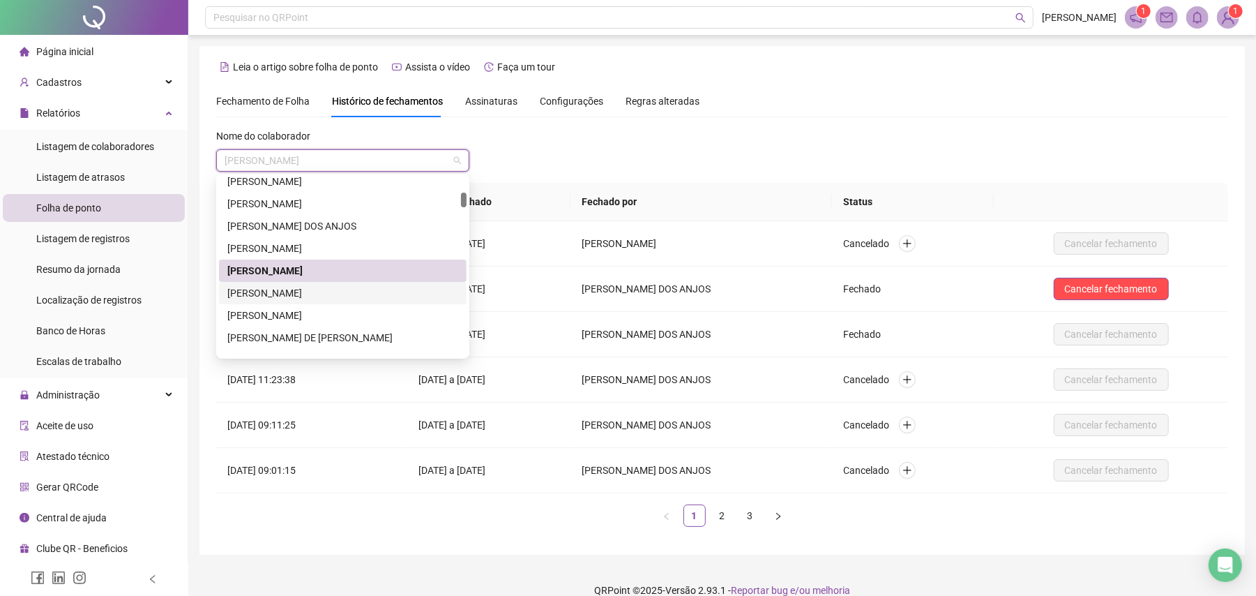
click at [350, 285] on div "[PERSON_NAME]" at bounding box center [342, 292] width 231 height 15
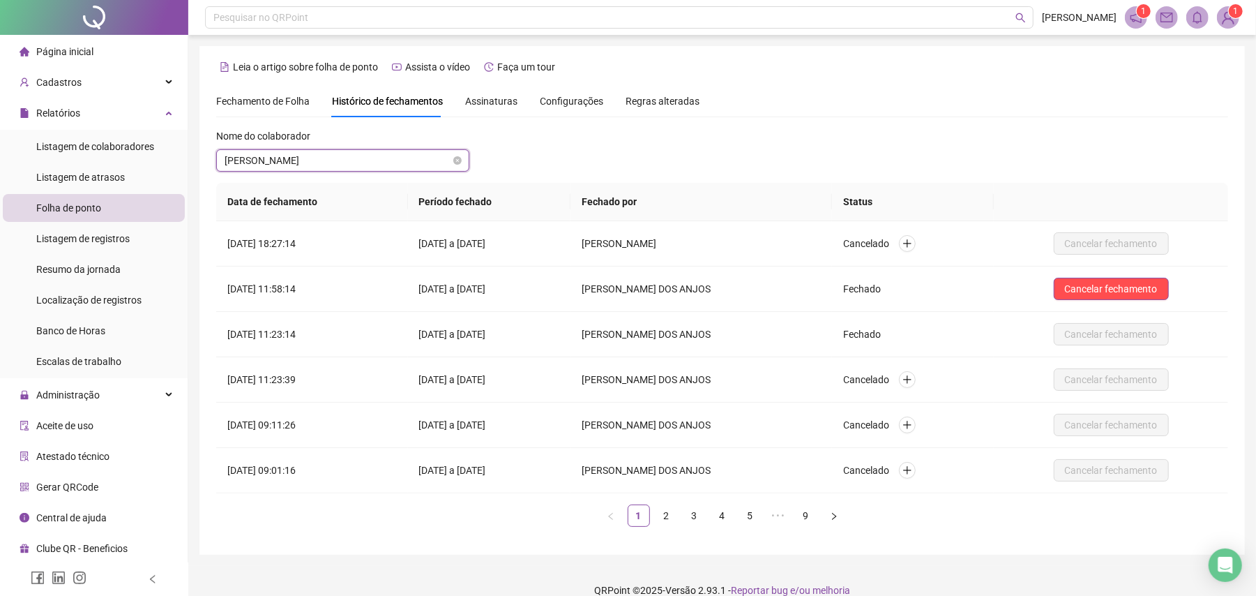
click at [406, 153] on span "[PERSON_NAME]" at bounding box center [343, 160] width 236 height 21
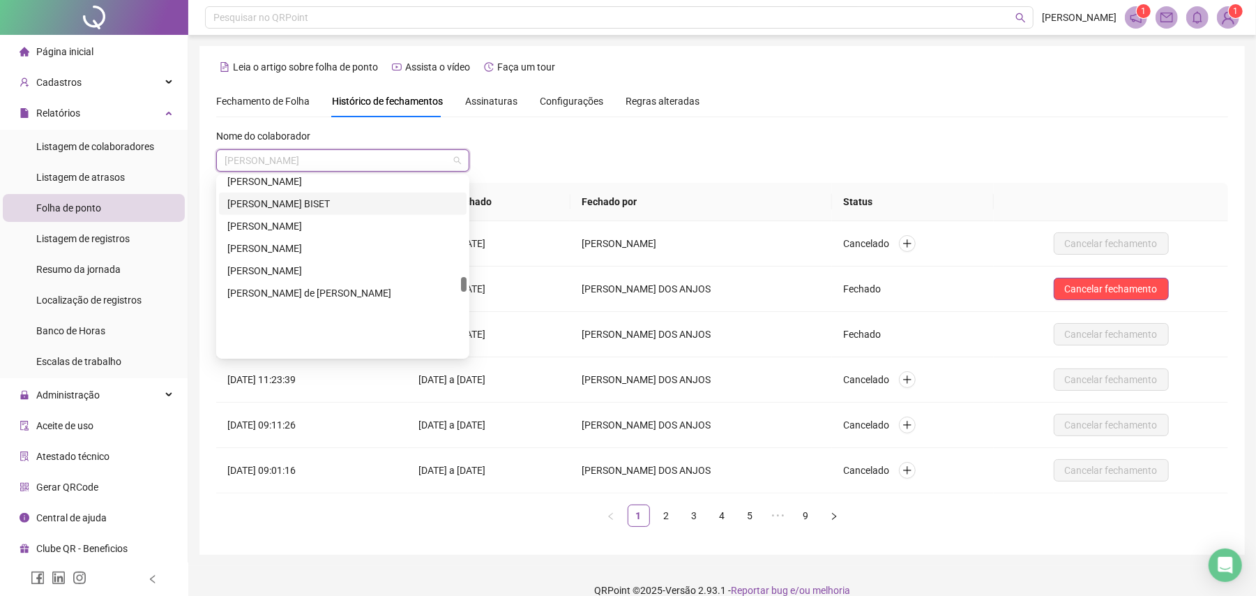
scroll to position [1209, 0]
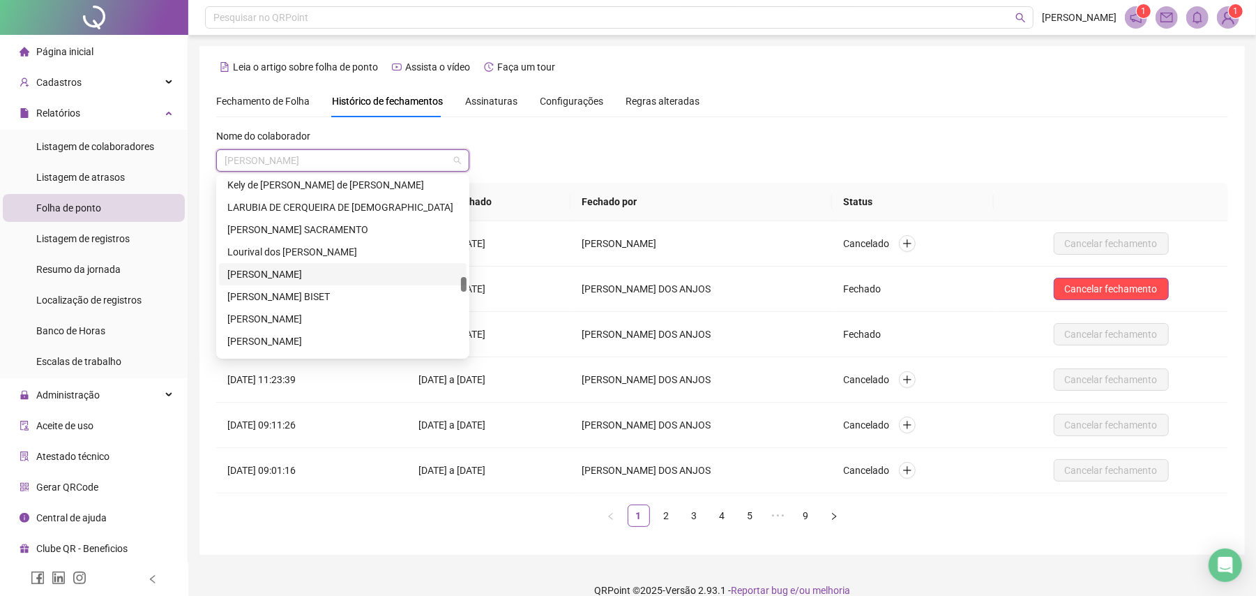
click at [303, 272] on div "[PERSON_NAME]" at bounding box center [342, 273] width 231 height 15
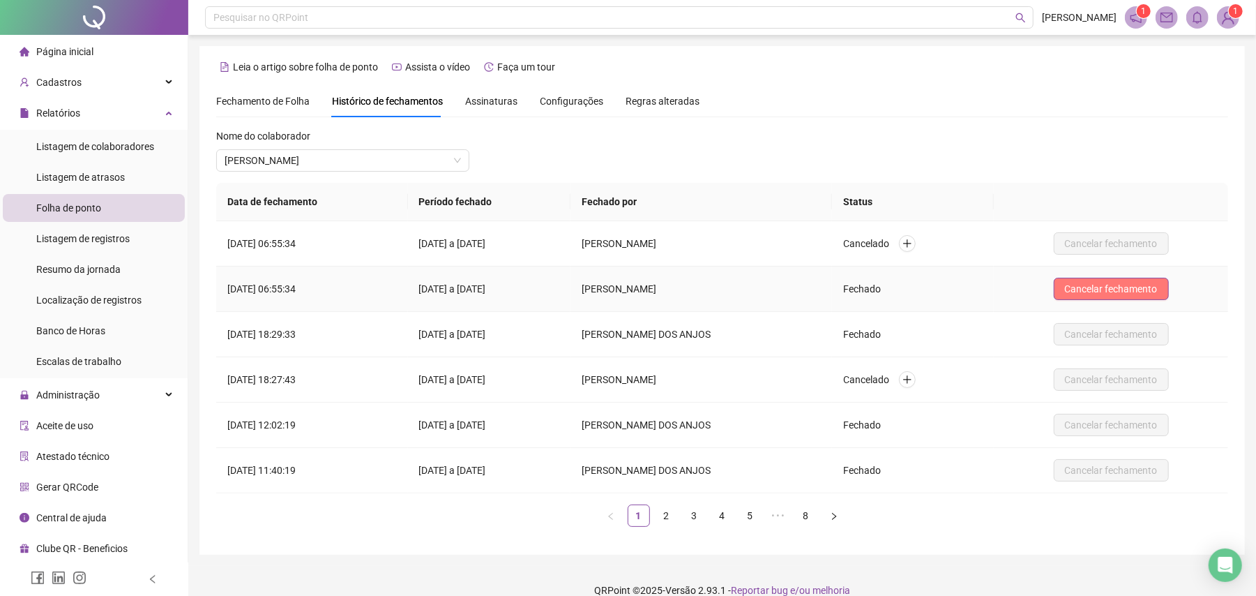
click at [1145, 290] on span "Cancelar fechamento" at bounding box center [1111, 288] width 93 height 15
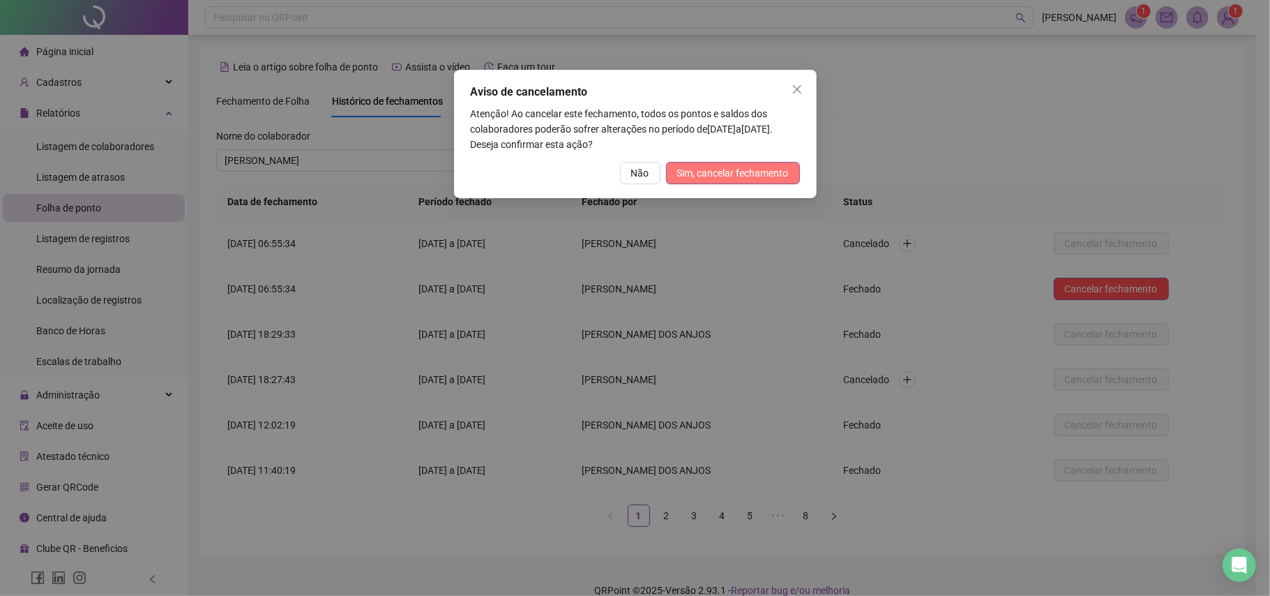
click at [750, 177] on span "Sim, cancelar fechamento" at bounding box center [733, 172] width 112 height 15
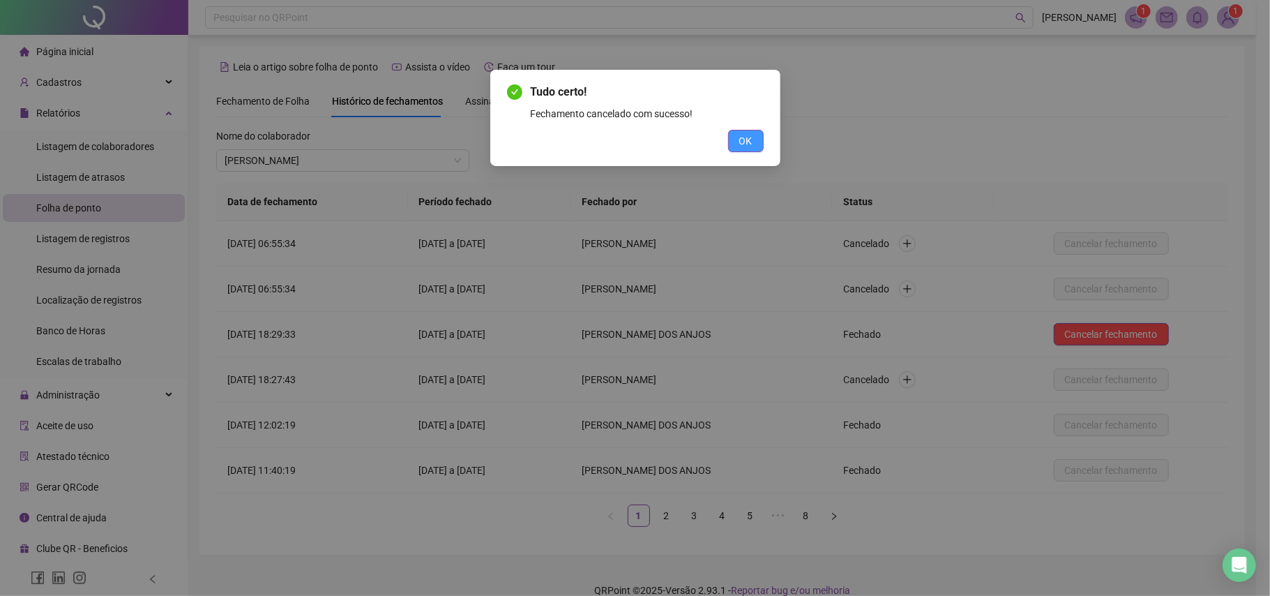
click at [754, 144] on button "OK" at bounding box center [746, 141] width 36 height 22
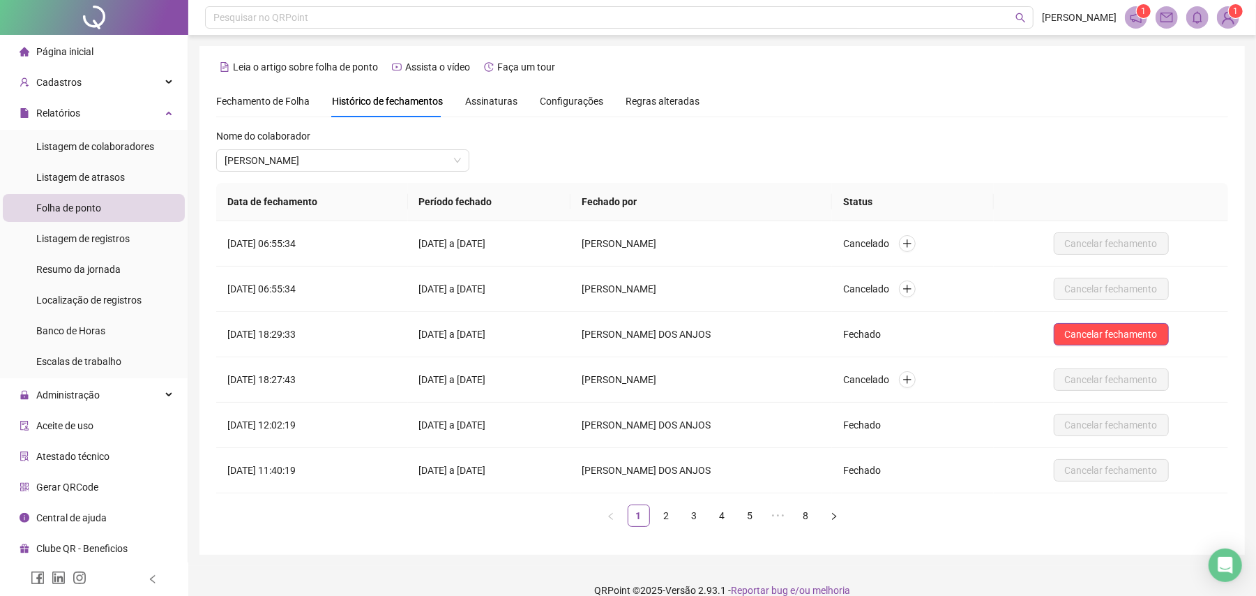
click at [787, 121] on div "**********" at bounding box center [722, 311] width 1012 height 453
